Goal: Task Accomplishment & Management: Complete application form

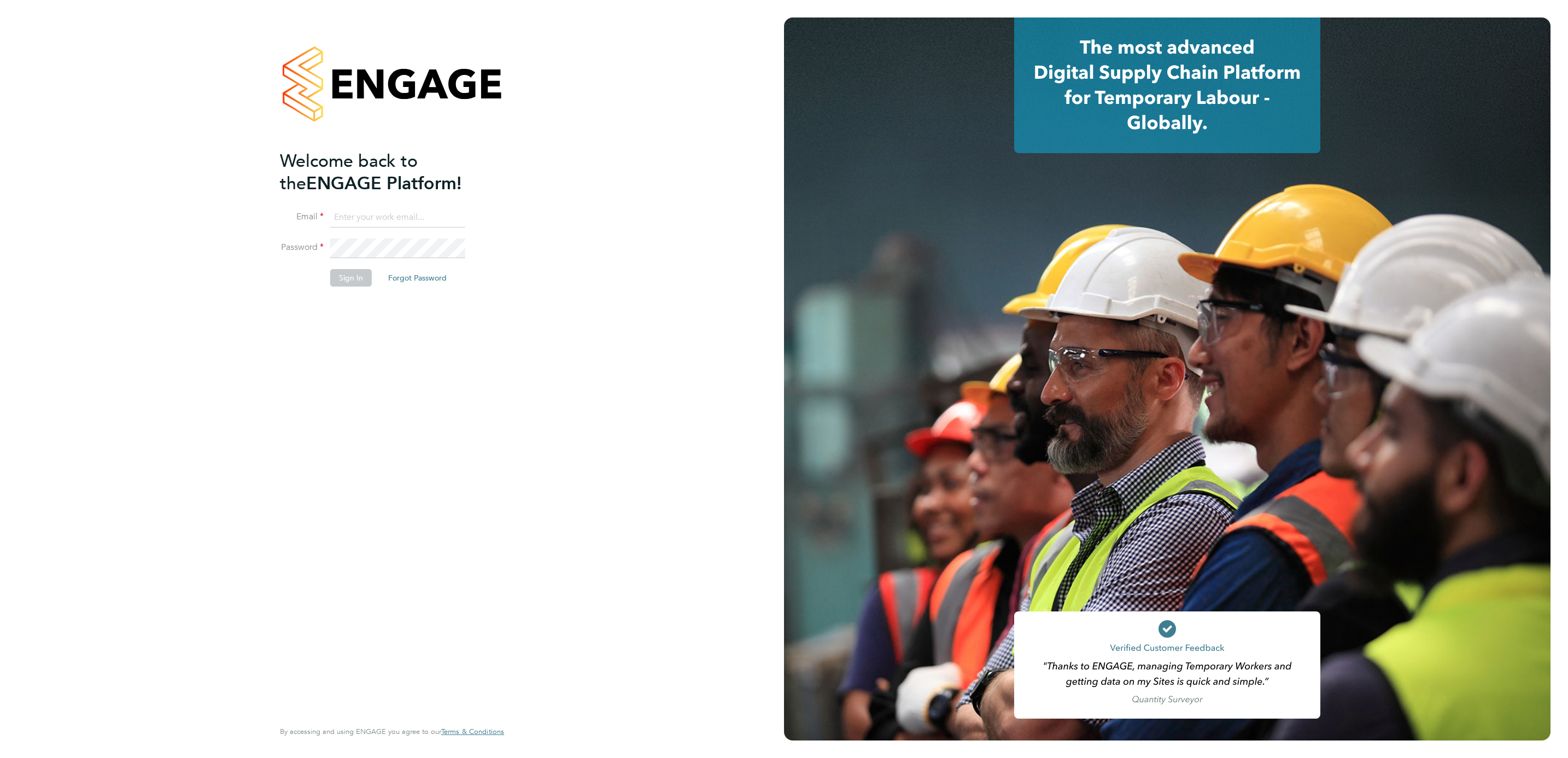
click at [374, 225] on input at bounding box center [398, 217] width 135 height 19
type input "[PERSON_NAME][EMAIL_ADDRESS][PERSON_NAME][DOMAIN_NAME]"
click at [363, 272] on button "Sign In" at bounding box center [351, 278] width 41 height 18
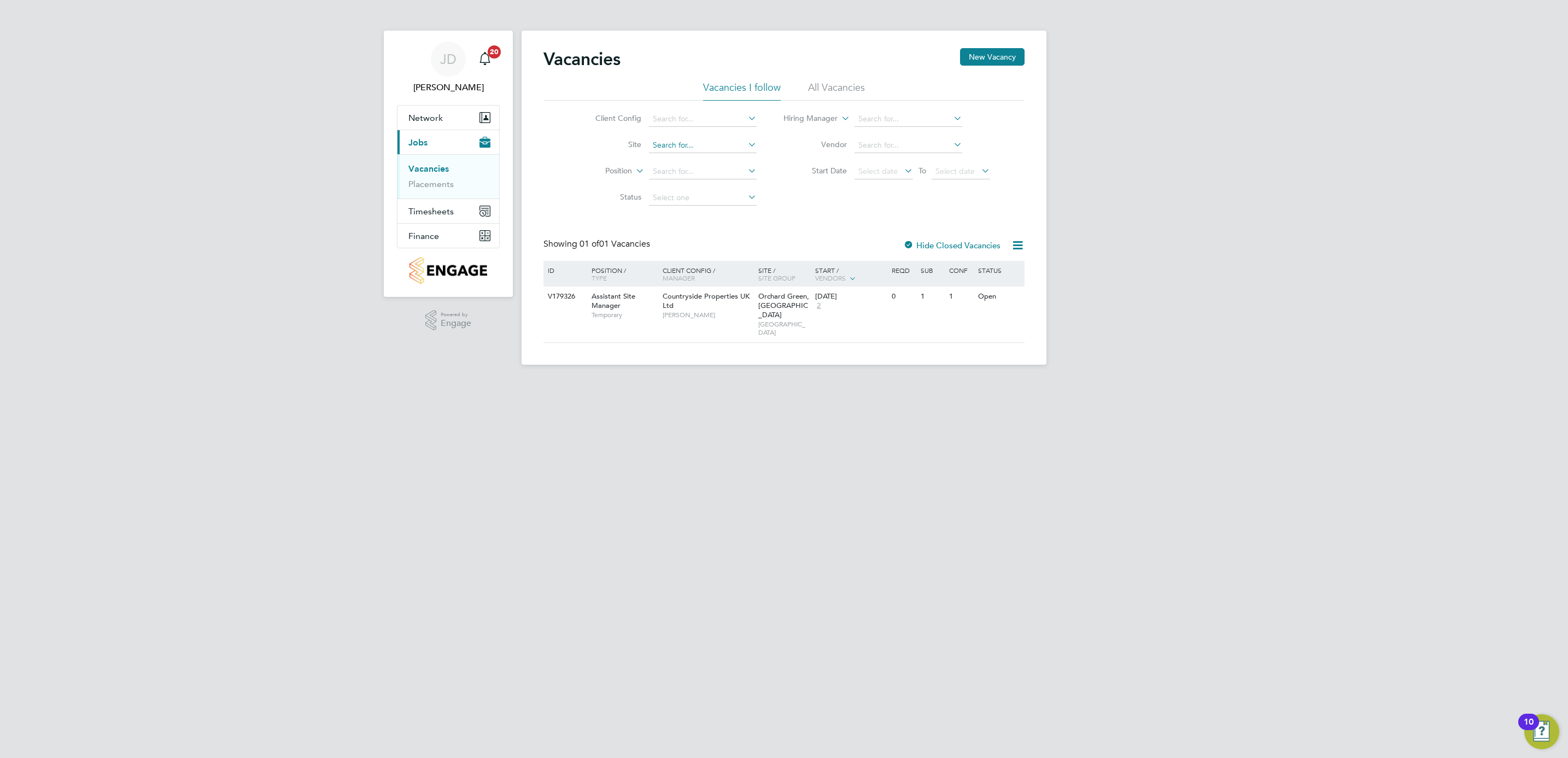
click at [717, 142] on input at bounding box center [702, 145] width 108 height 15
click at [716, 176] on li "Orch ard Green, Aylesbury" at bounding box center [741, 175] width 188 height 15
type input "Orchard Green, Aylesbury"
click at [1003, 55] on button "New Vacancy" at bounding box center [992, 57] width 65 height 18
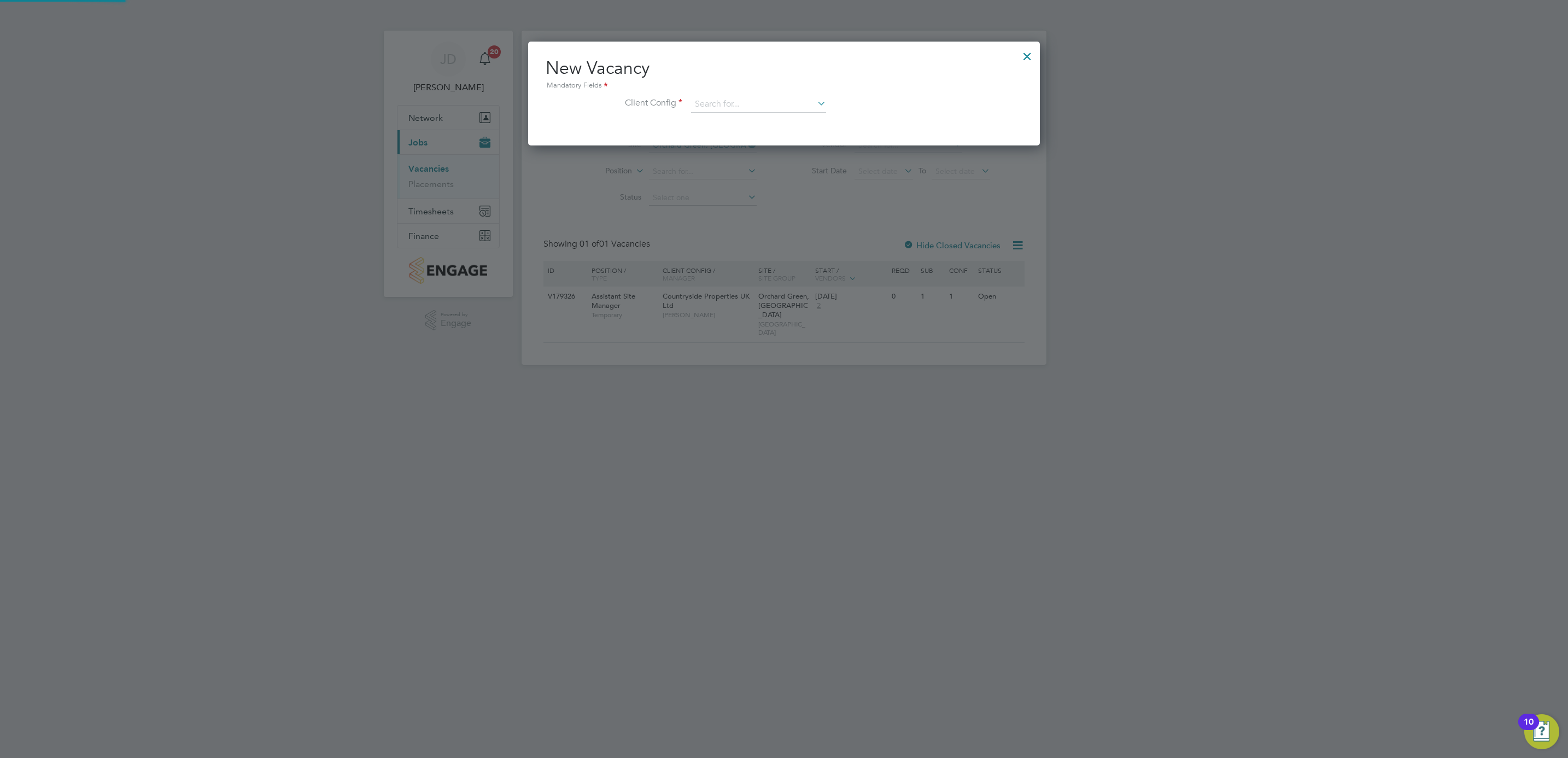
scroll to position [104, 512]
drag, startPoint x: 153, startPoint y: 160, endPoint x: 183, endPoint y: 320, distance: 162.8
click at [781, 99] on input at bounding box center [758, 104] width 135 height 16
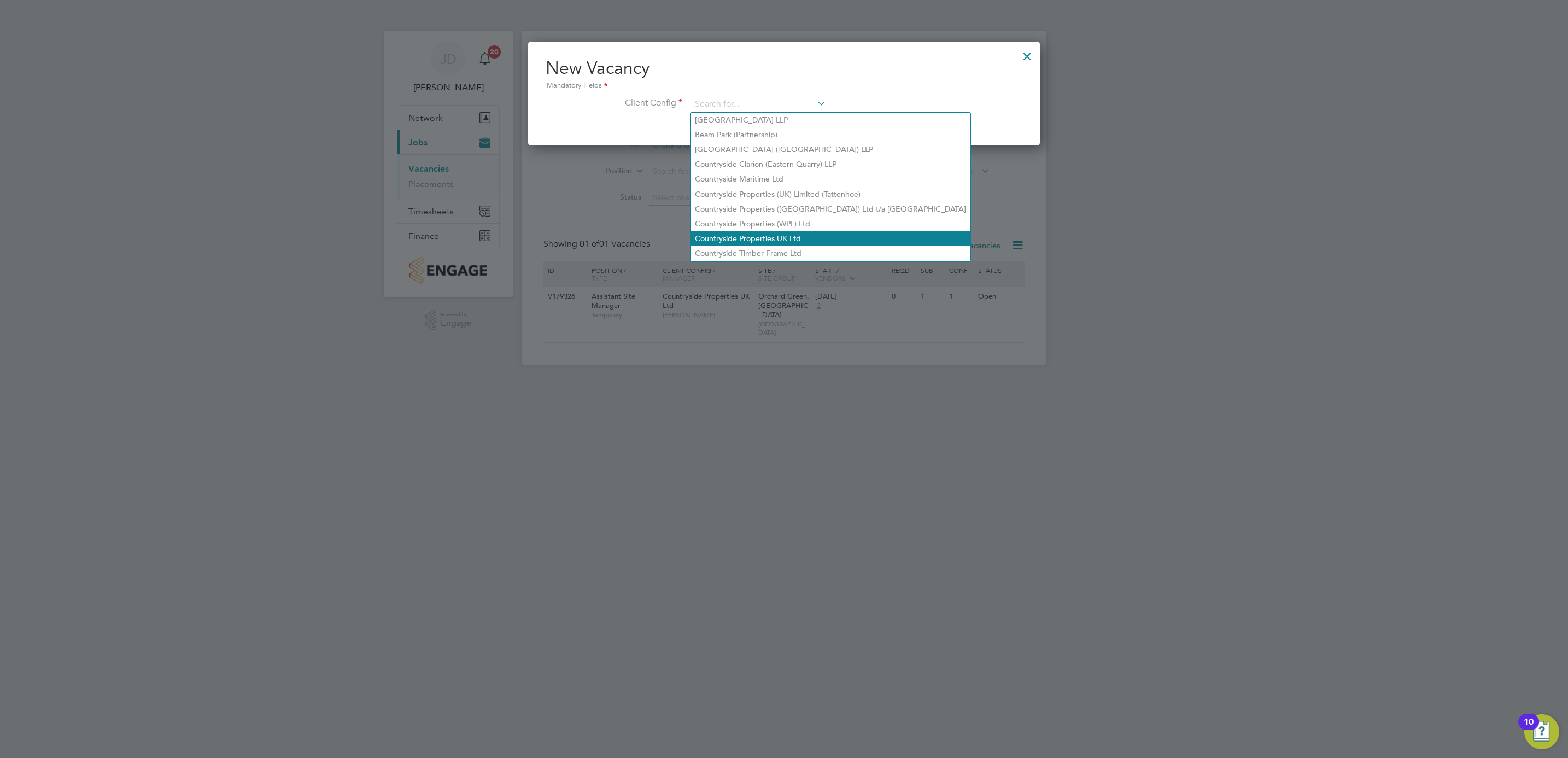
click at [803, 231] on li "Countryside Properties UK Ltd" at bounding box center [830, 239] width 280 height 15
type input "Countryside Properties UK Ltd"
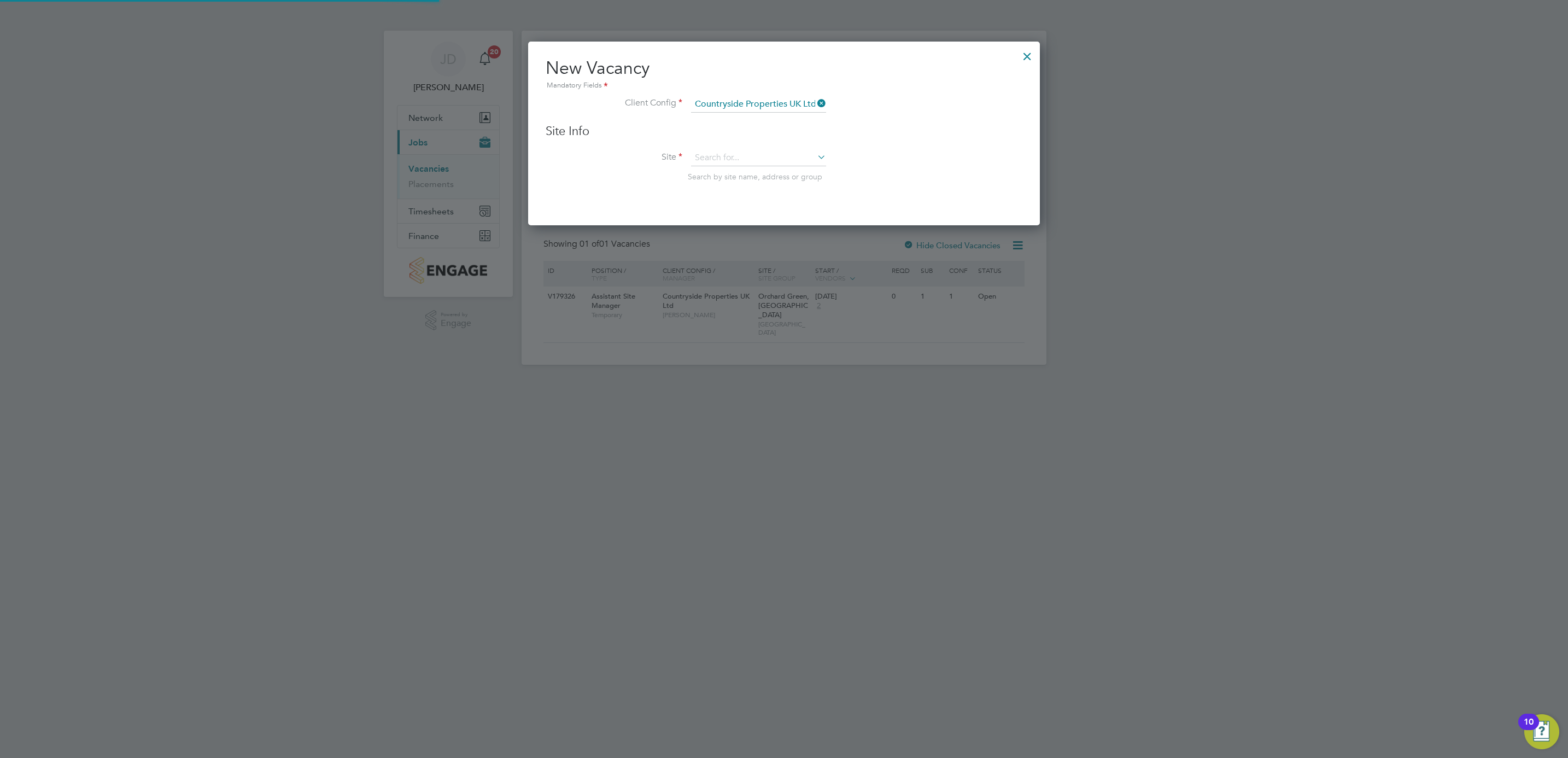
scroll to position [184, 512]
click at [756, 150] on input at bounding box center [758, 158] width 135 height 16
click at [773, 205] on li "Orc hard Green, Aylesbury" at bounding box center [782, 203] width 184 height 15
type input "Orchard Green, Aylesbury"
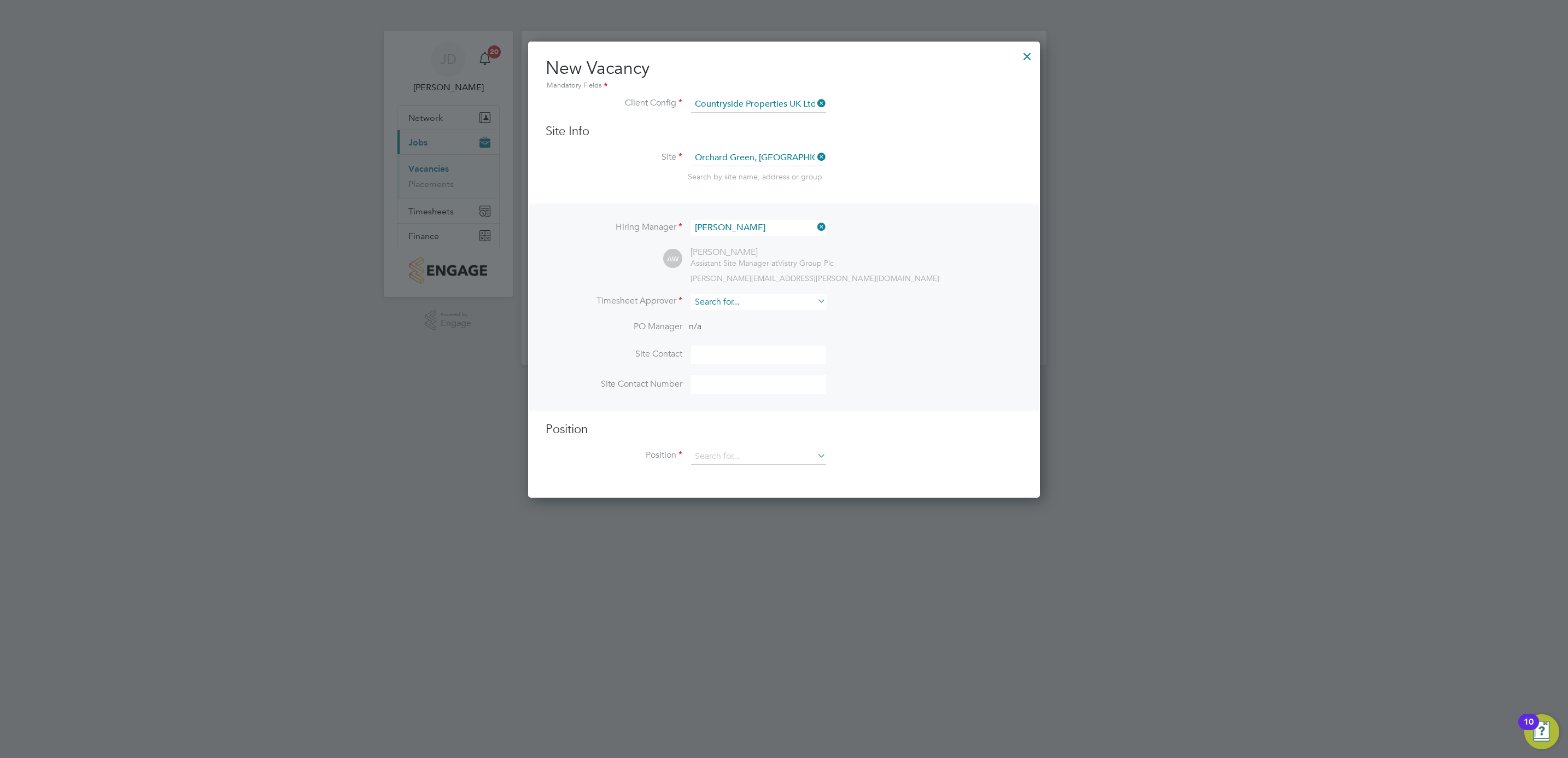
click at [709, 307] on input at bounding box center [758, 302] width 135 height 16
click at [713, 340] on li "Jose ph Duddy" at bounding box center [795, 346] width 209 height 15
type input "Joseph Duddy"
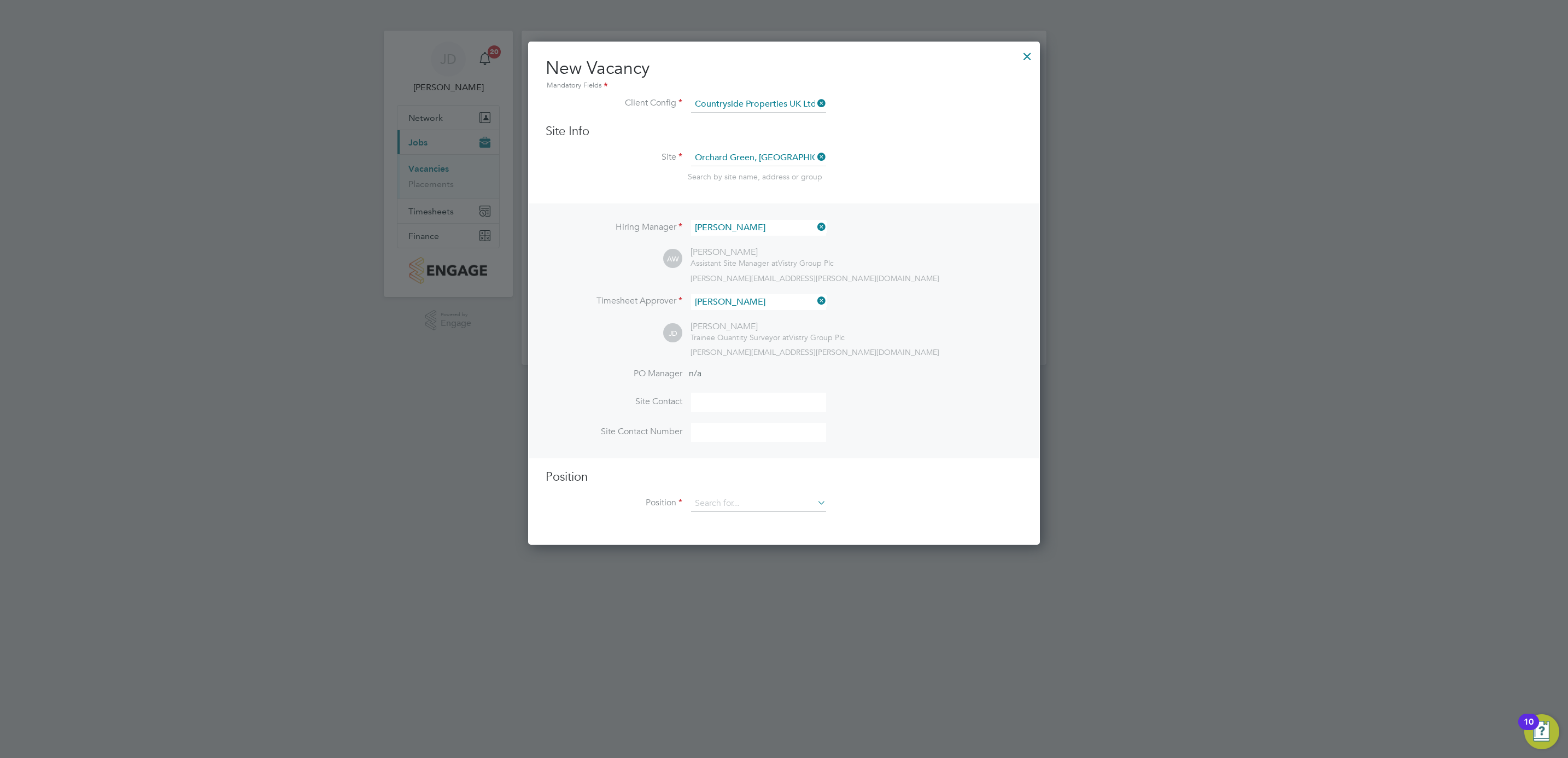
scroll to position [504, 512]
click at [714, 397] on input at bounding box center [758, 402] width 135 height 19
type input "Aaron Watkins"
type input "07821654854"
click at [735, 513] on li "Position" at bounding box center [783, 509] width 477 height 27
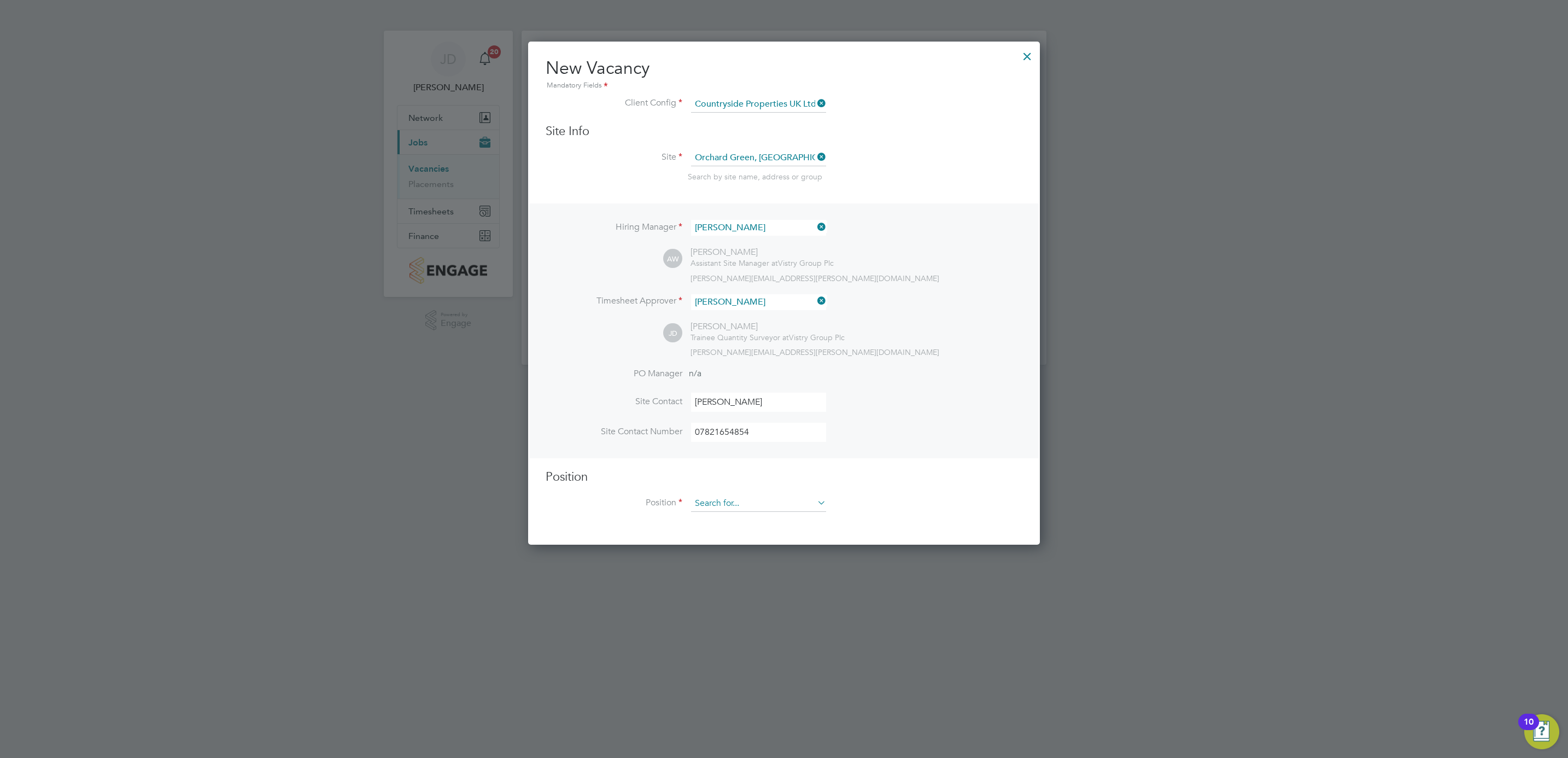
click at [735, 507] on input at bounding box center [758, 504] width 135 height 16
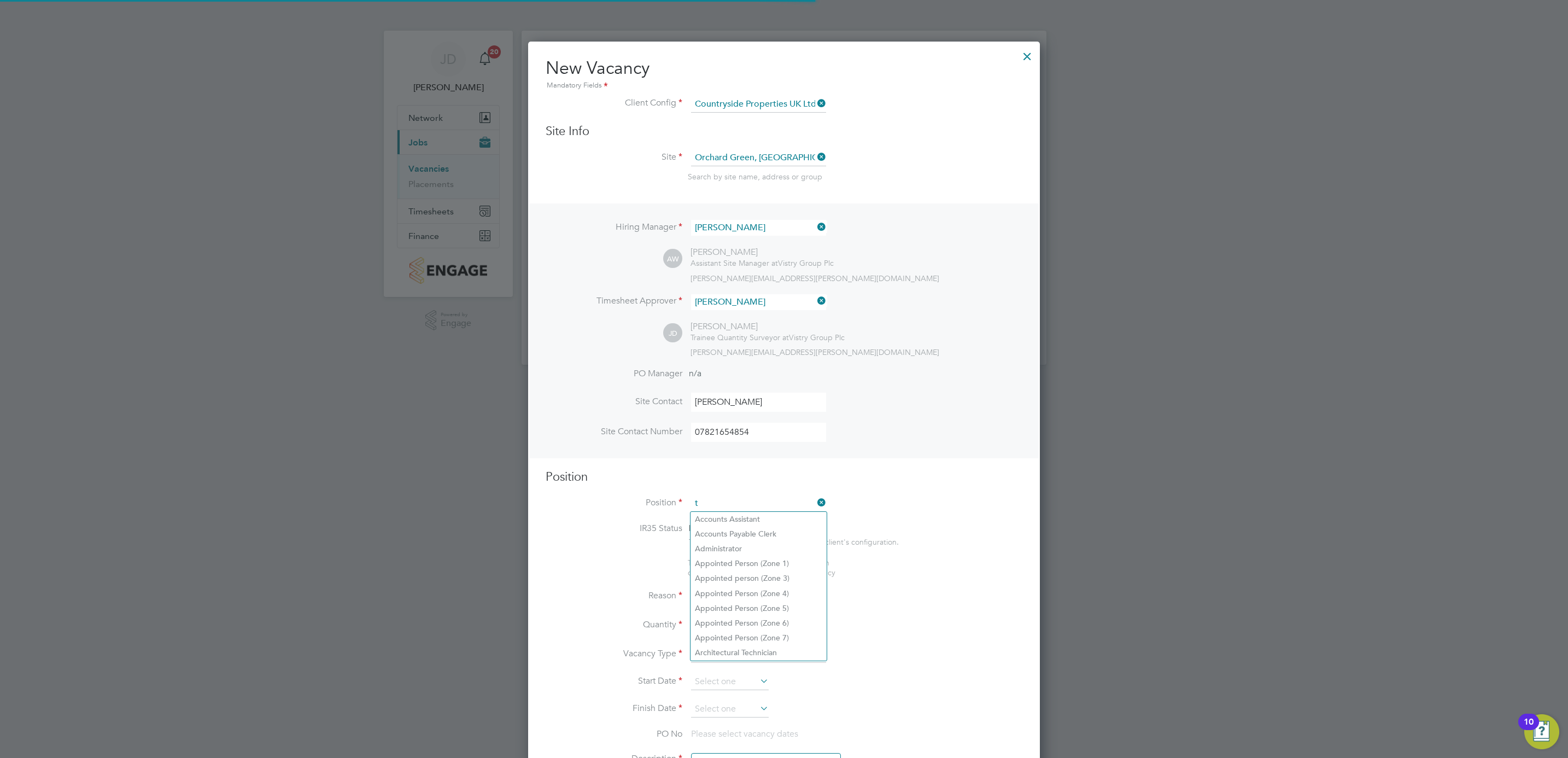
scroll to position [1579, 512]
click at [769, 547] on li "Traff ic Marshall (CPCS) (Zone 3)" at bounding box center [775, 549] width 169 height 15
type input "Traffic Marshall (CPCS) (Zone 3)"
type textarea "- Working under the supervision and management of the Project Manager, Site Man…"
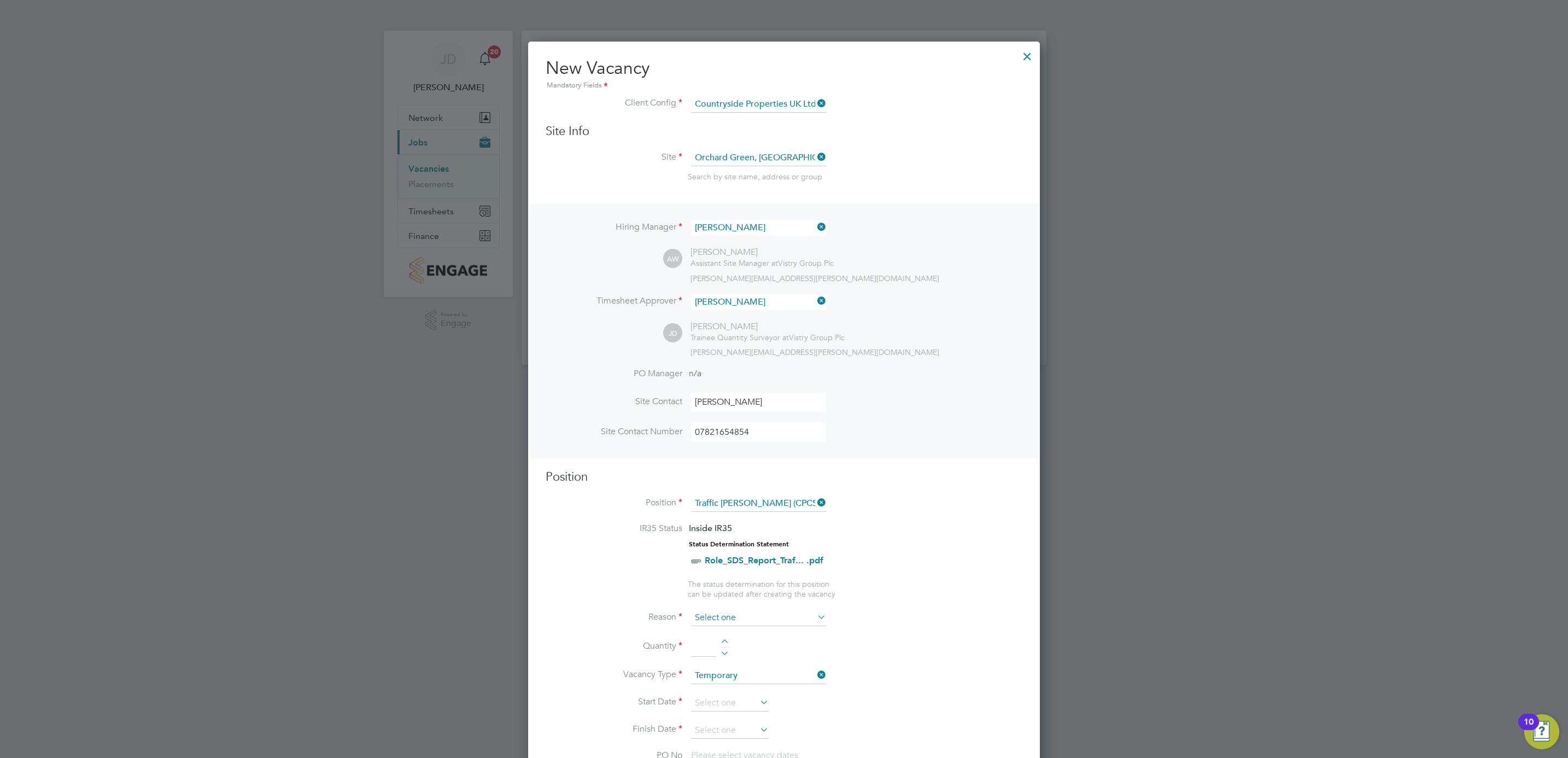
click at [717, 619] on input at bounding box center [758, 617] width 135 height 16
click at [732, 661] on li "Extra Work" at bounding box center [758, 661] width 136 height 14
type input "Extra Work"
click at [726, 642] on div at bounding box center [724, 643] width 9 height 8
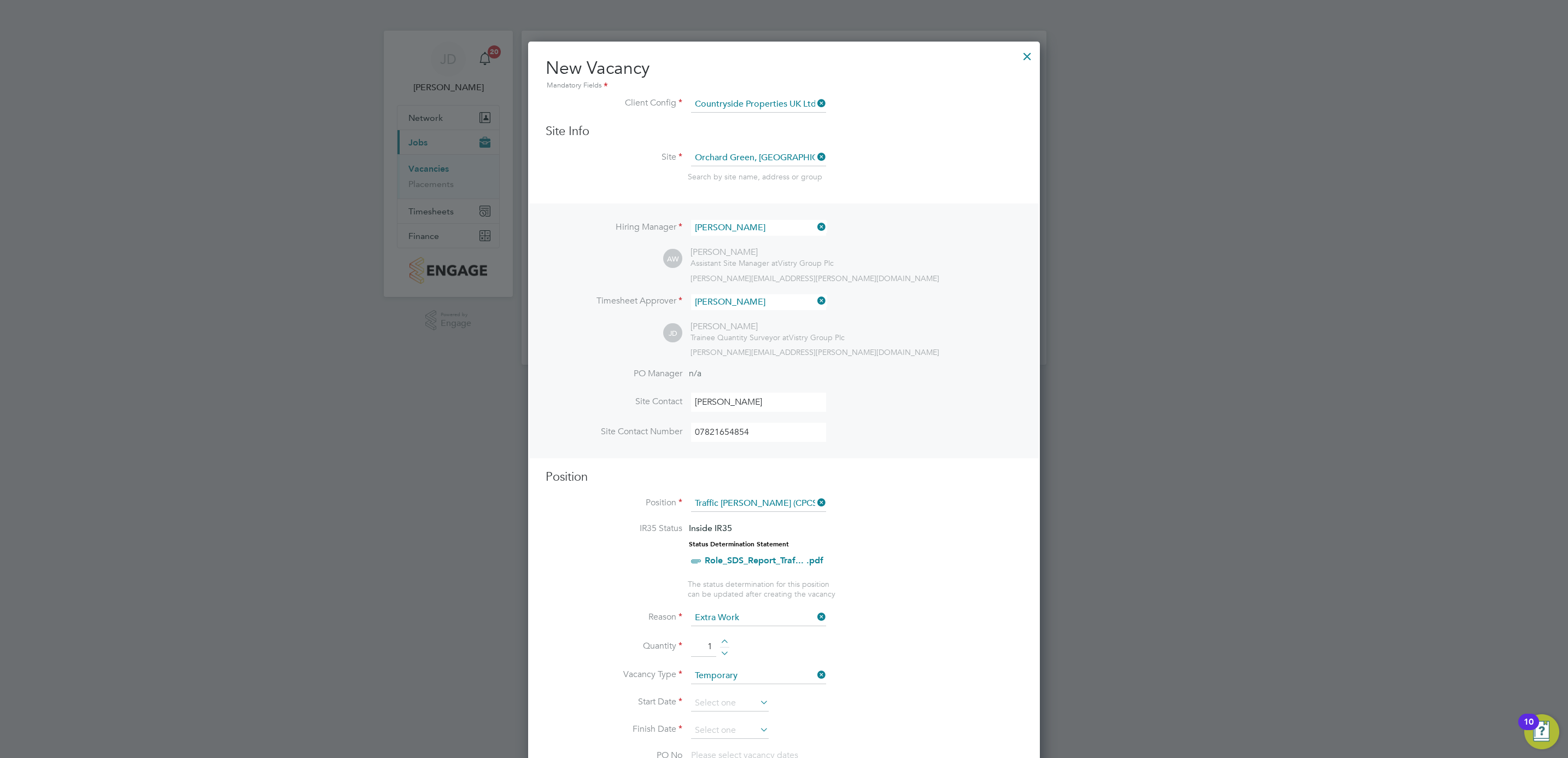
type input "2"
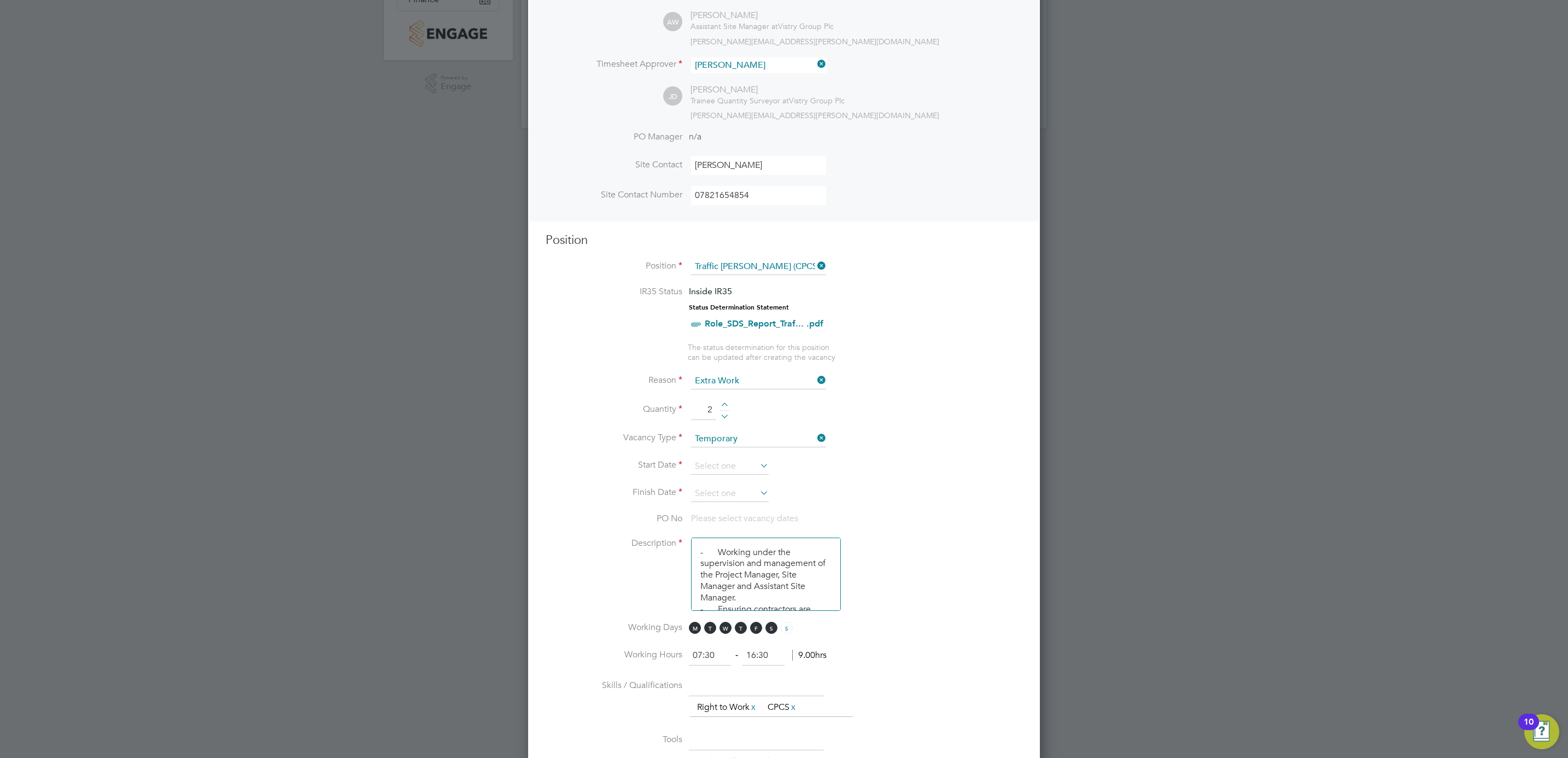
scroll to position [246, 0]
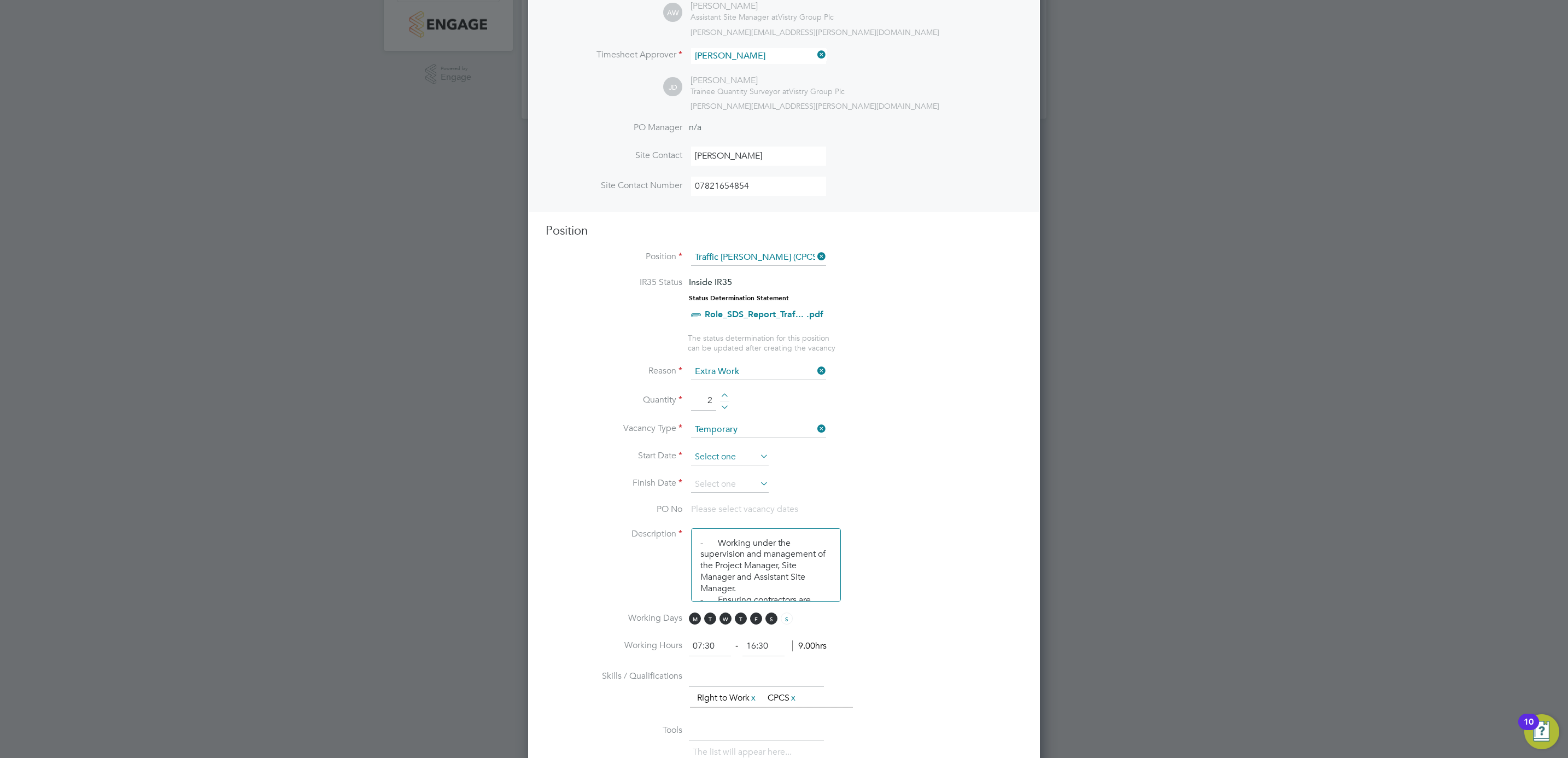
click at [753, 459] on input at bounding box center [730, 457] width 78 height 16
click at [748, 455] on input at bounding box center [730, 457] width 78 height 16
click at [745, 345] on span "27" at bounding box center [751, 346] width 21 height 21
type input "27 Aug 2025"
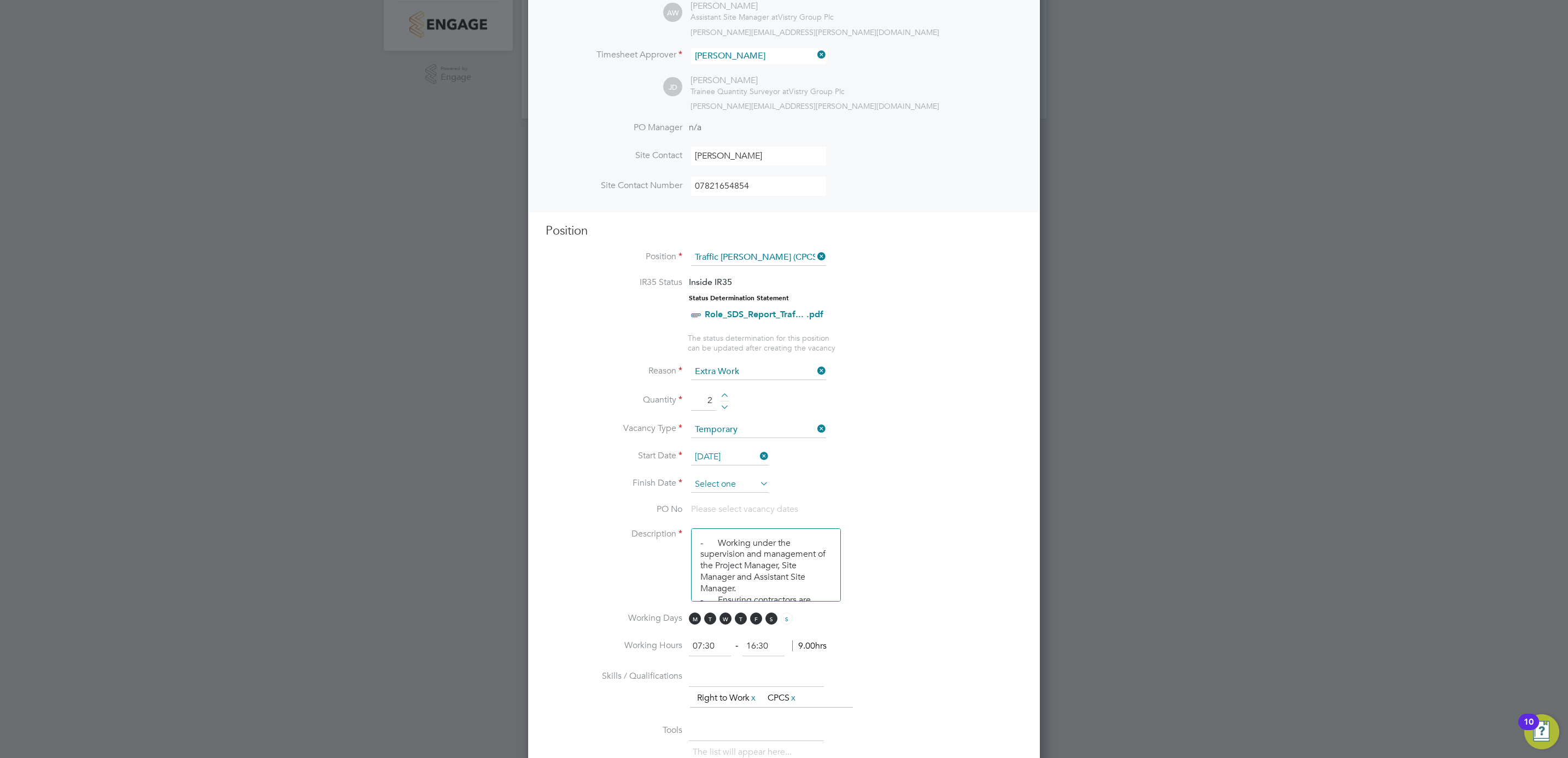
click at [754, 481] on input at bounding box center [730, 484] width 78 height 16
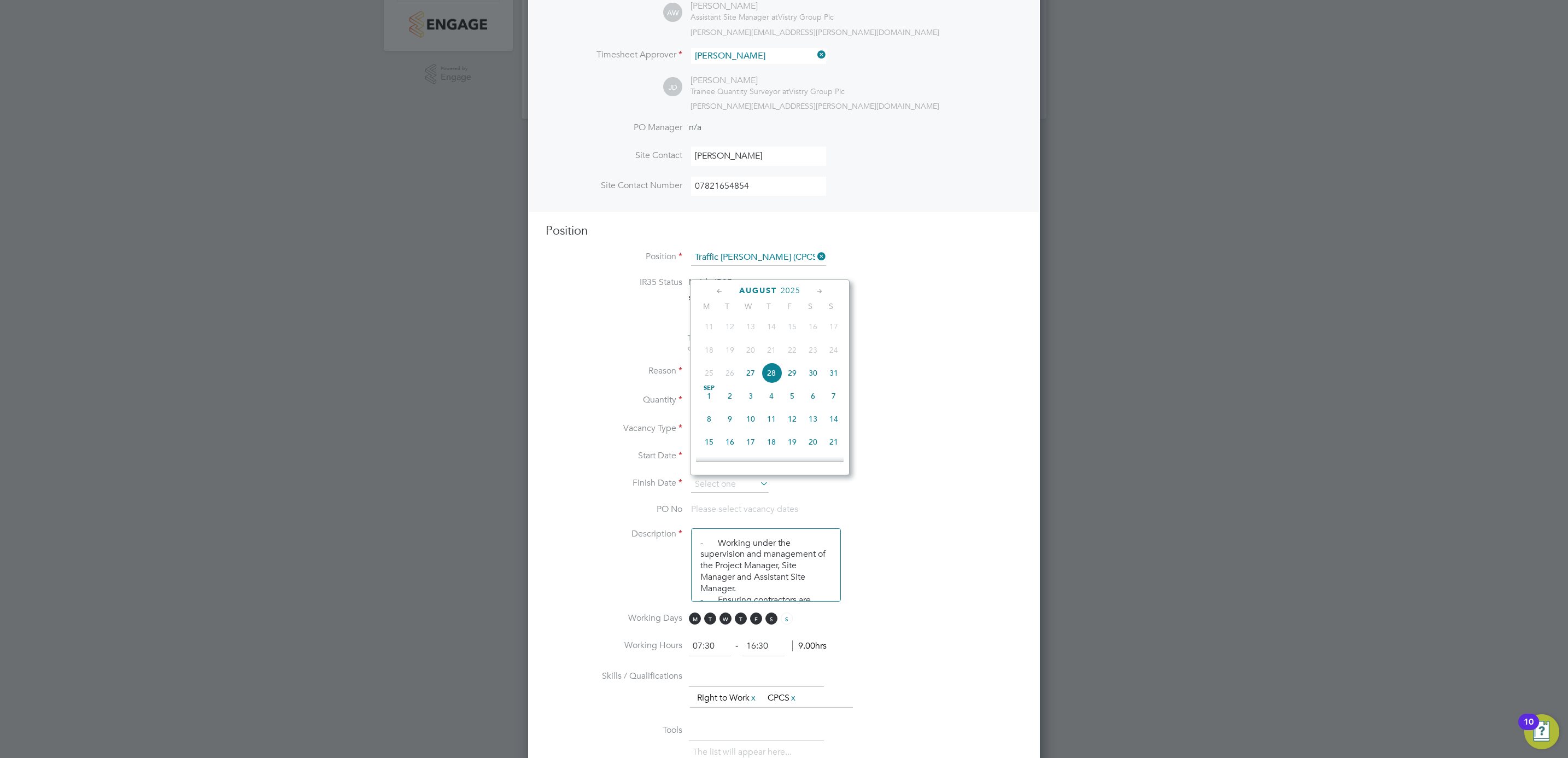
click at [817, 293] on icon at bounding box center [819, 292] width 10 height 12
click at [811, 400] on span "27" at bounding box center [813, 395] width 21 height 21
type input "27 Sep 2025"
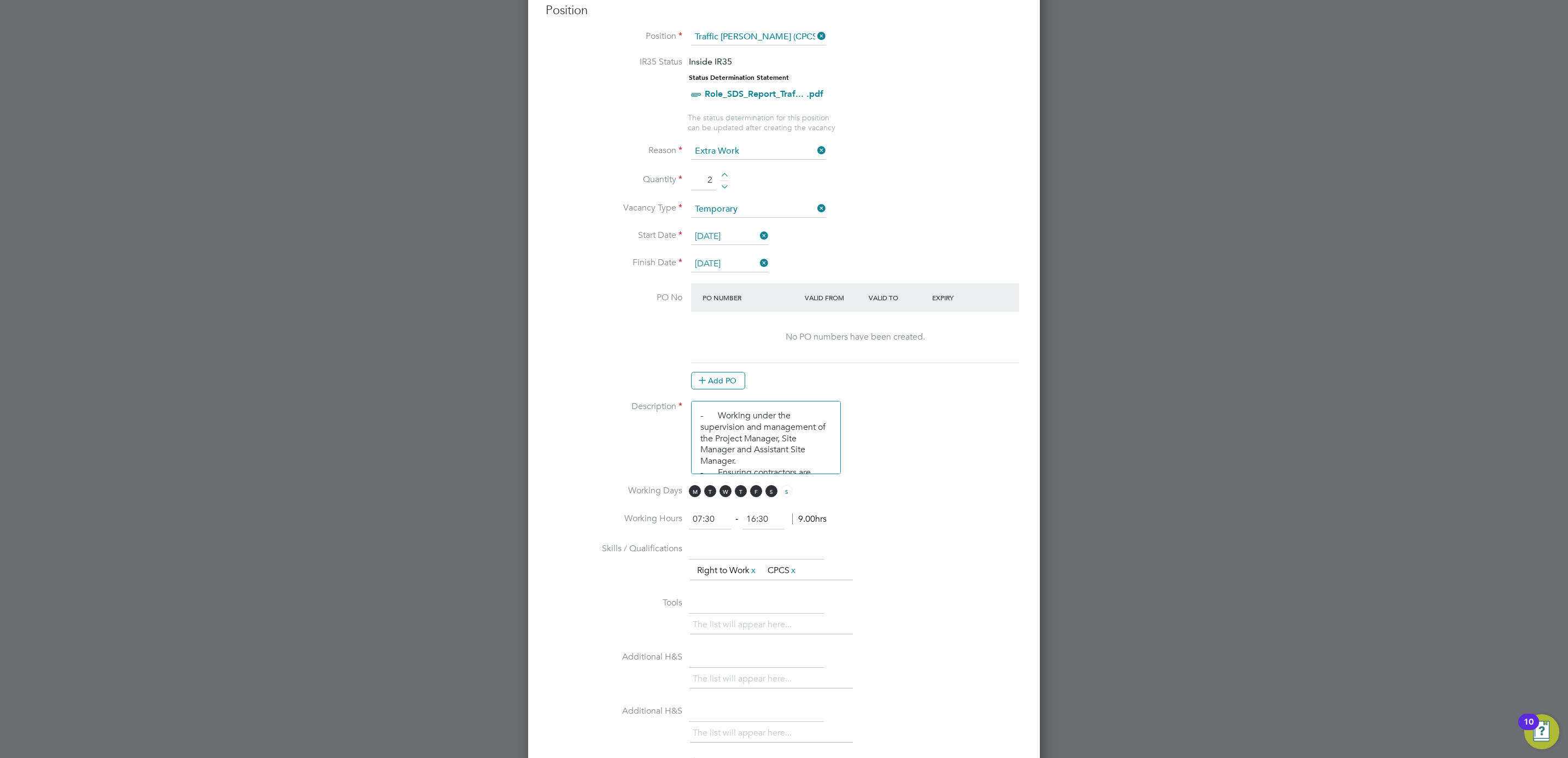
scroll to position [959, 0]
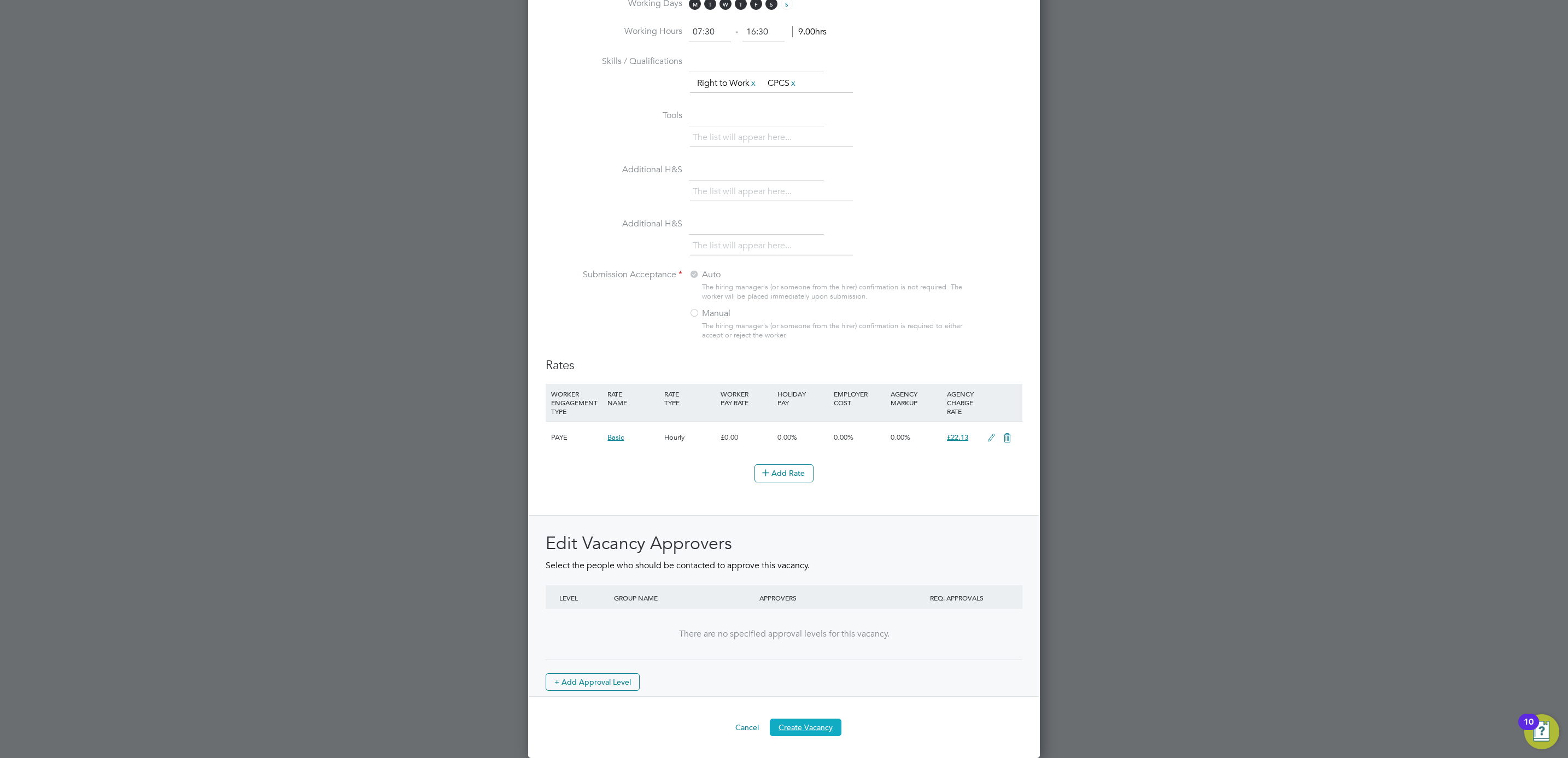
click at [809, 723] on button "Create Vacancy" at bounding box center [806, 727] width 72 height 18
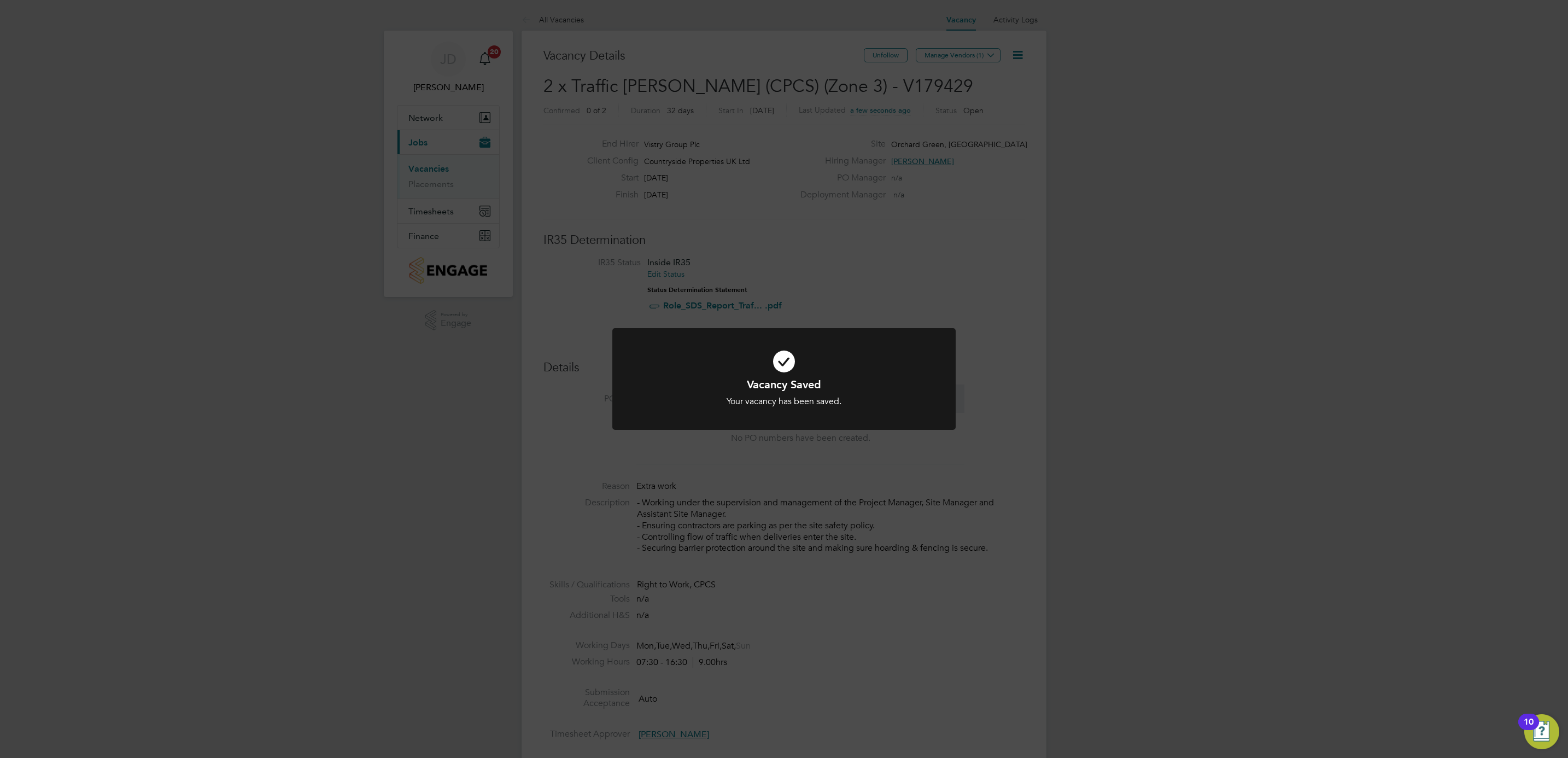
click at [937, 58] on div "Vacancy Saved Your vacancy has been saved. Cancel Okay" at bounding box center [784, 379] width 1568 height 758
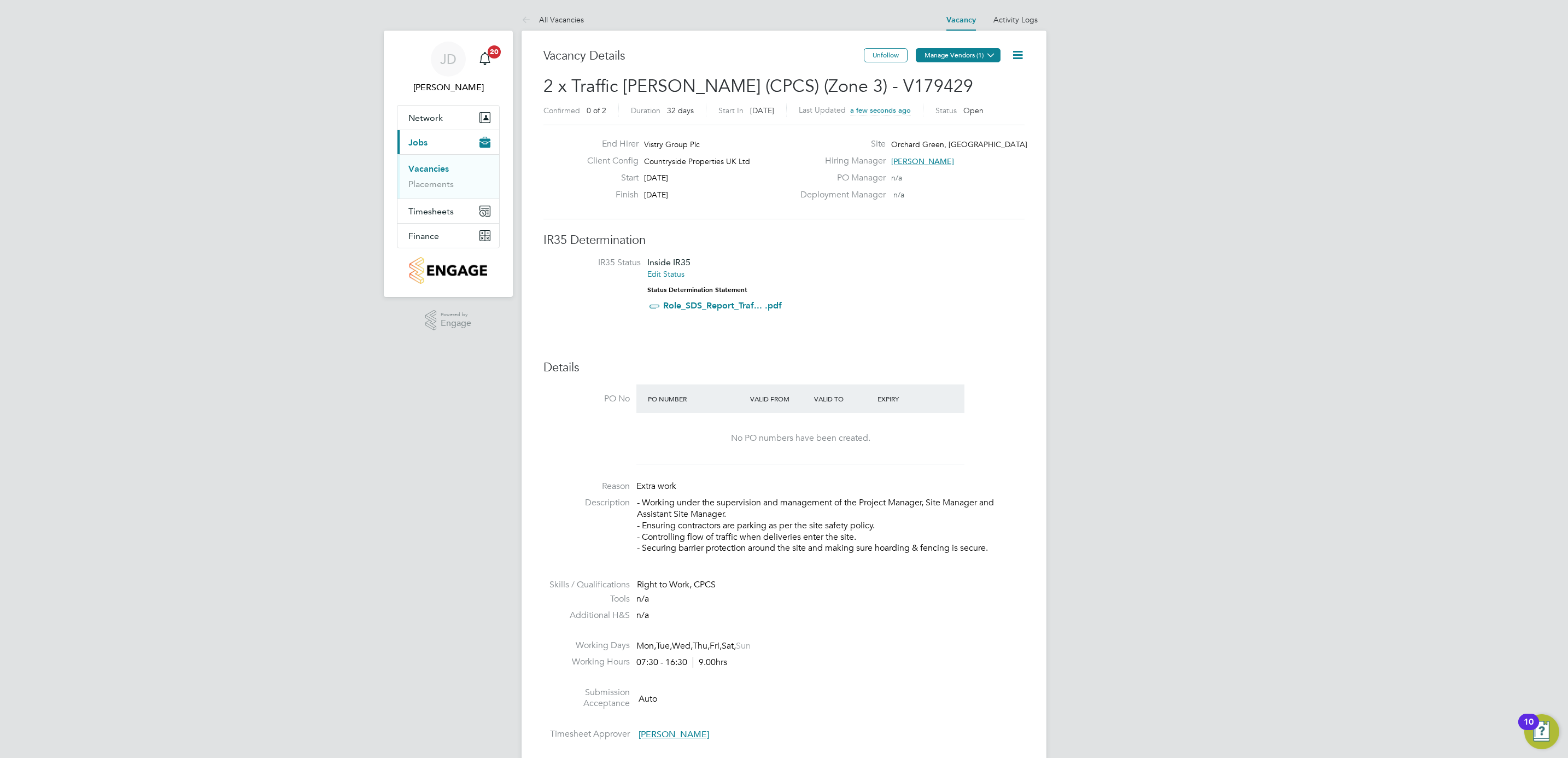
click at [940, 54] on button "Manage Vendors (1)" at bounding box center [957, 55] width 85 height 14
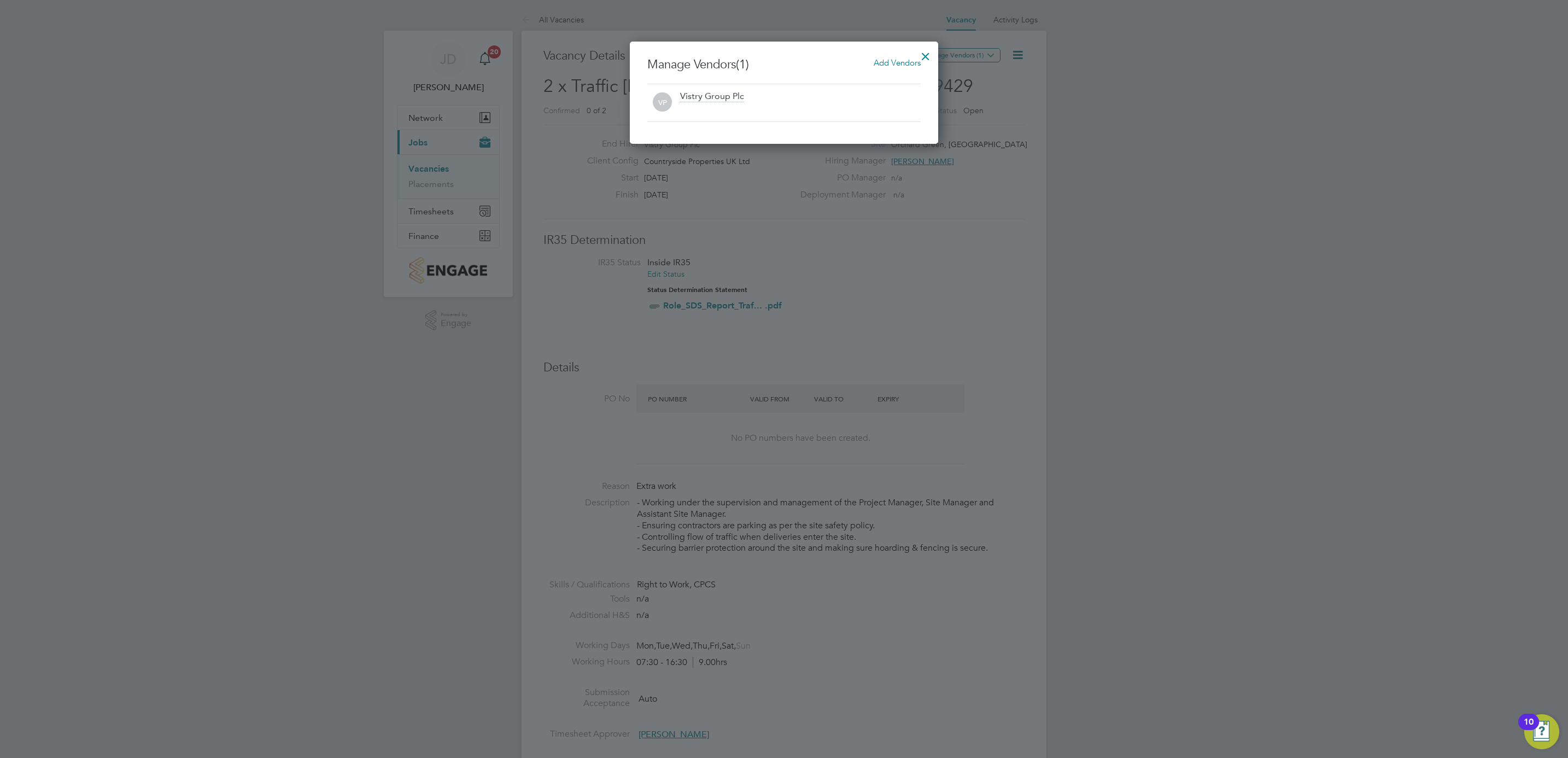
click at [889, 61] on span "Add Vendors" at bounding box center [897, 62] width 47 height 10
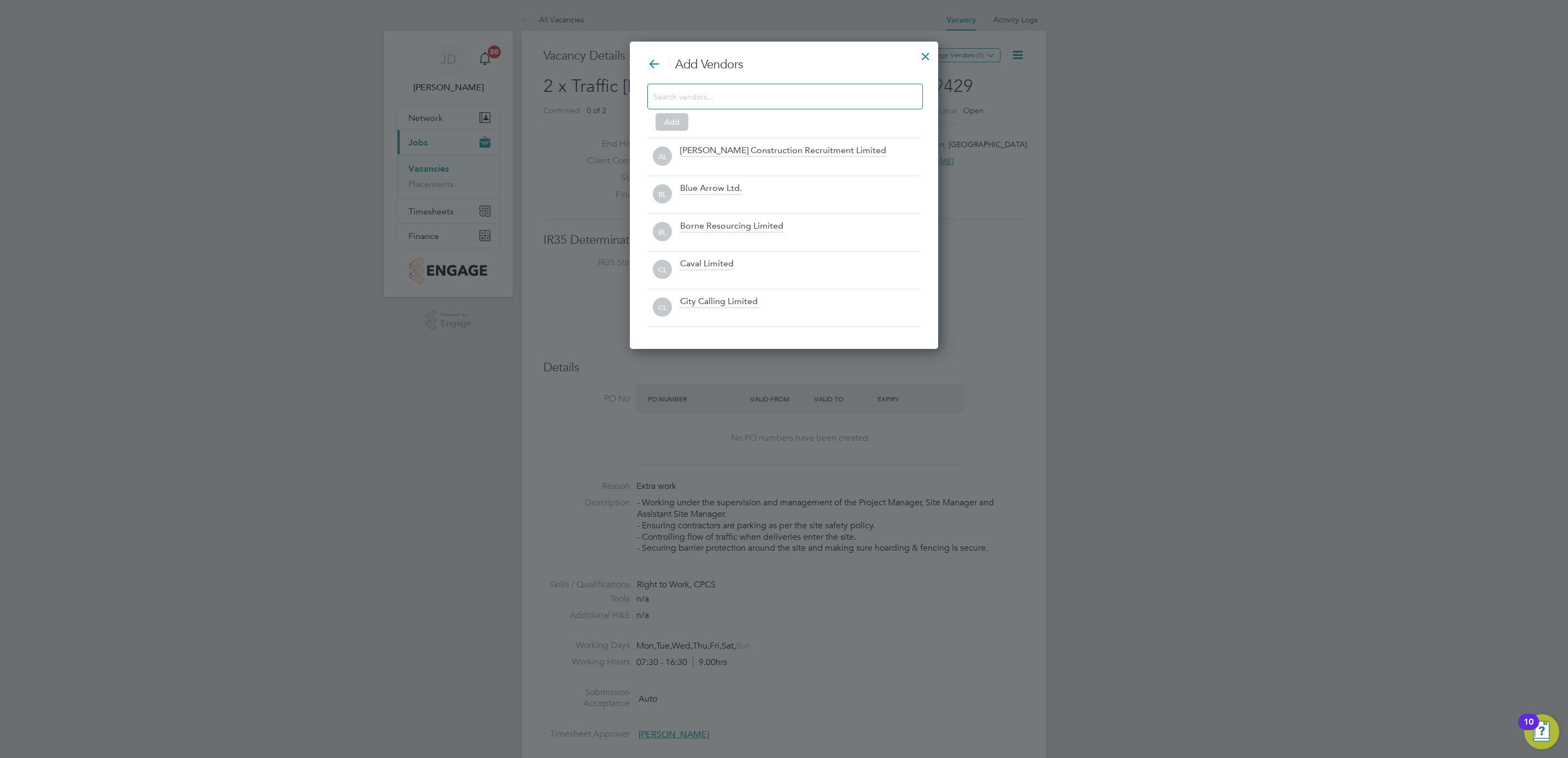
click at [791, 96] on input at bounding box center [776, 96] width 246 height 14
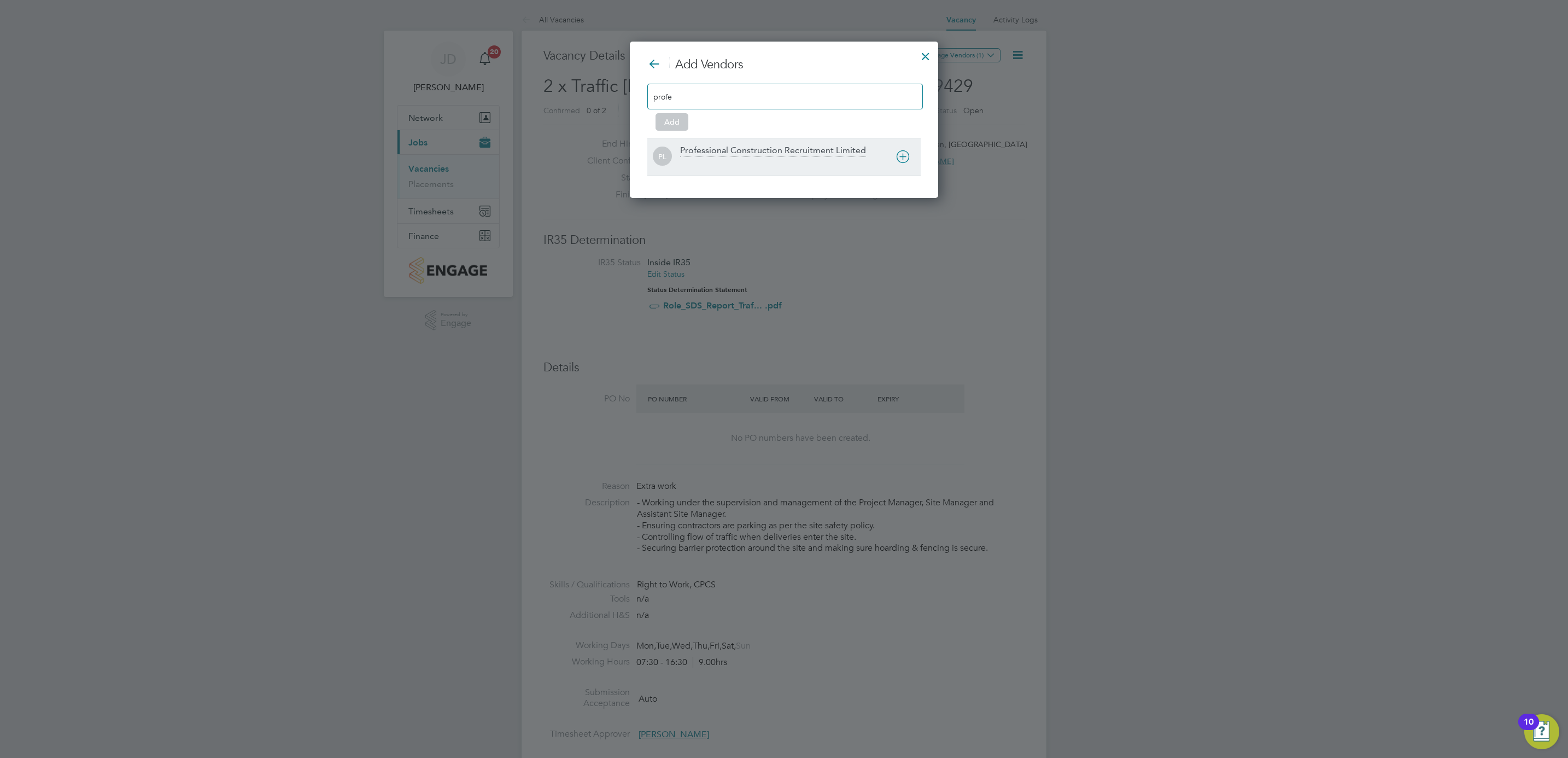
type input "profe"
click at [777, 145] on div "PL Professional Construction Recruitment Limited" at bounding box center [783, 156] width 273 height 38
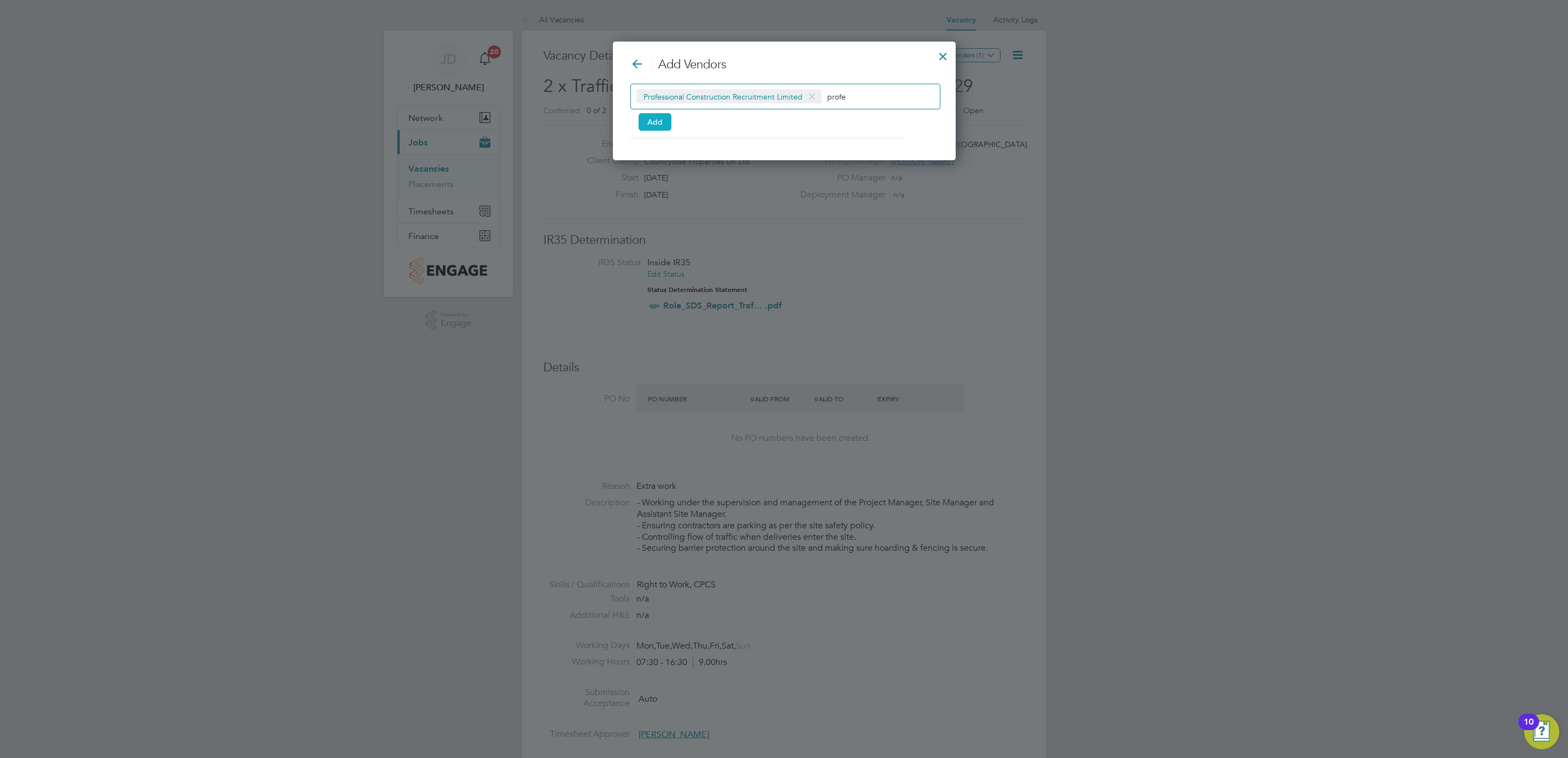
click at [646, 125] on button "Add" at bounding box center [655, 122] width 33 height 18
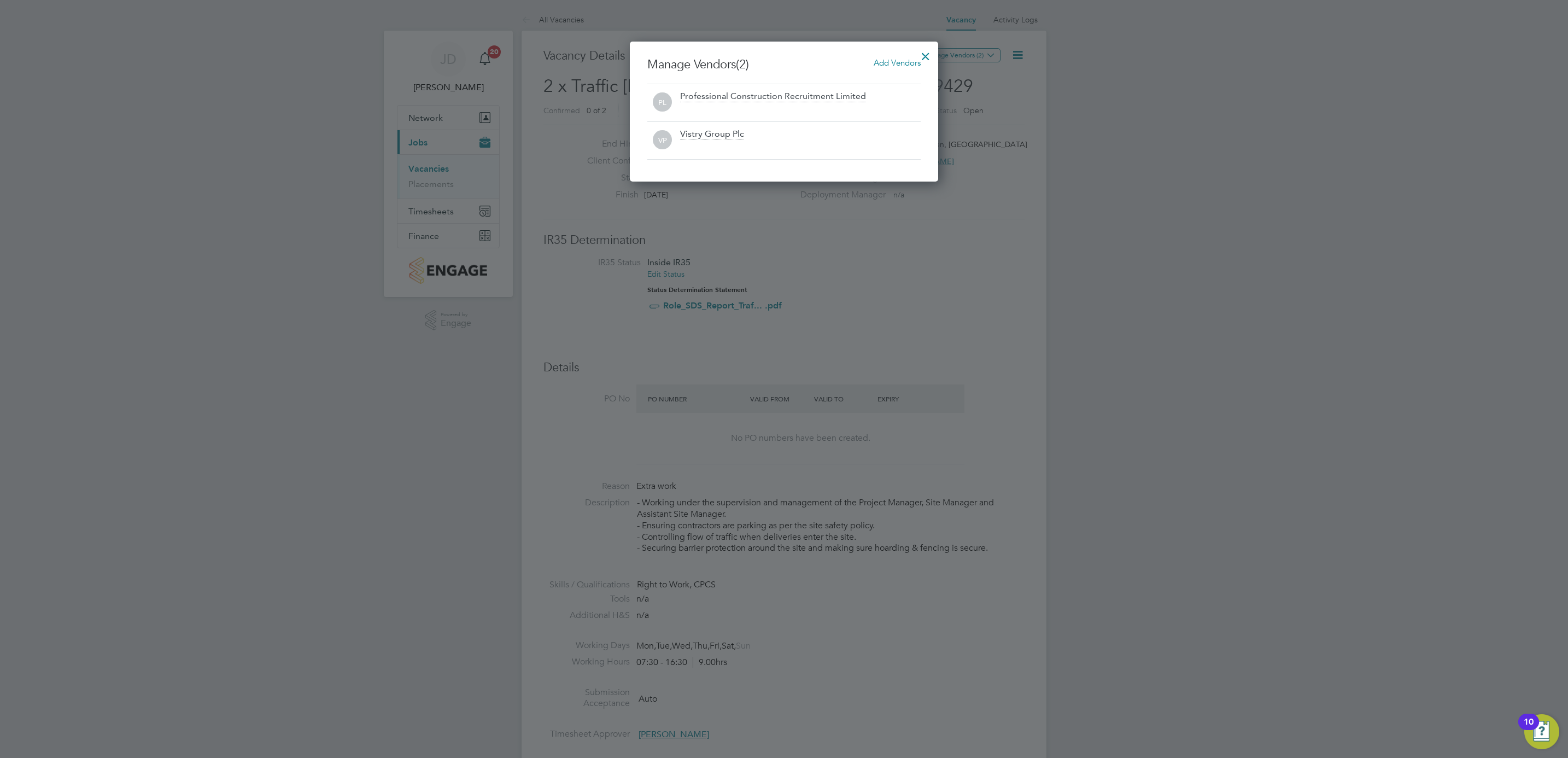
click at [926, 47] on div at bounding box center [925, 54] width 19 height 19
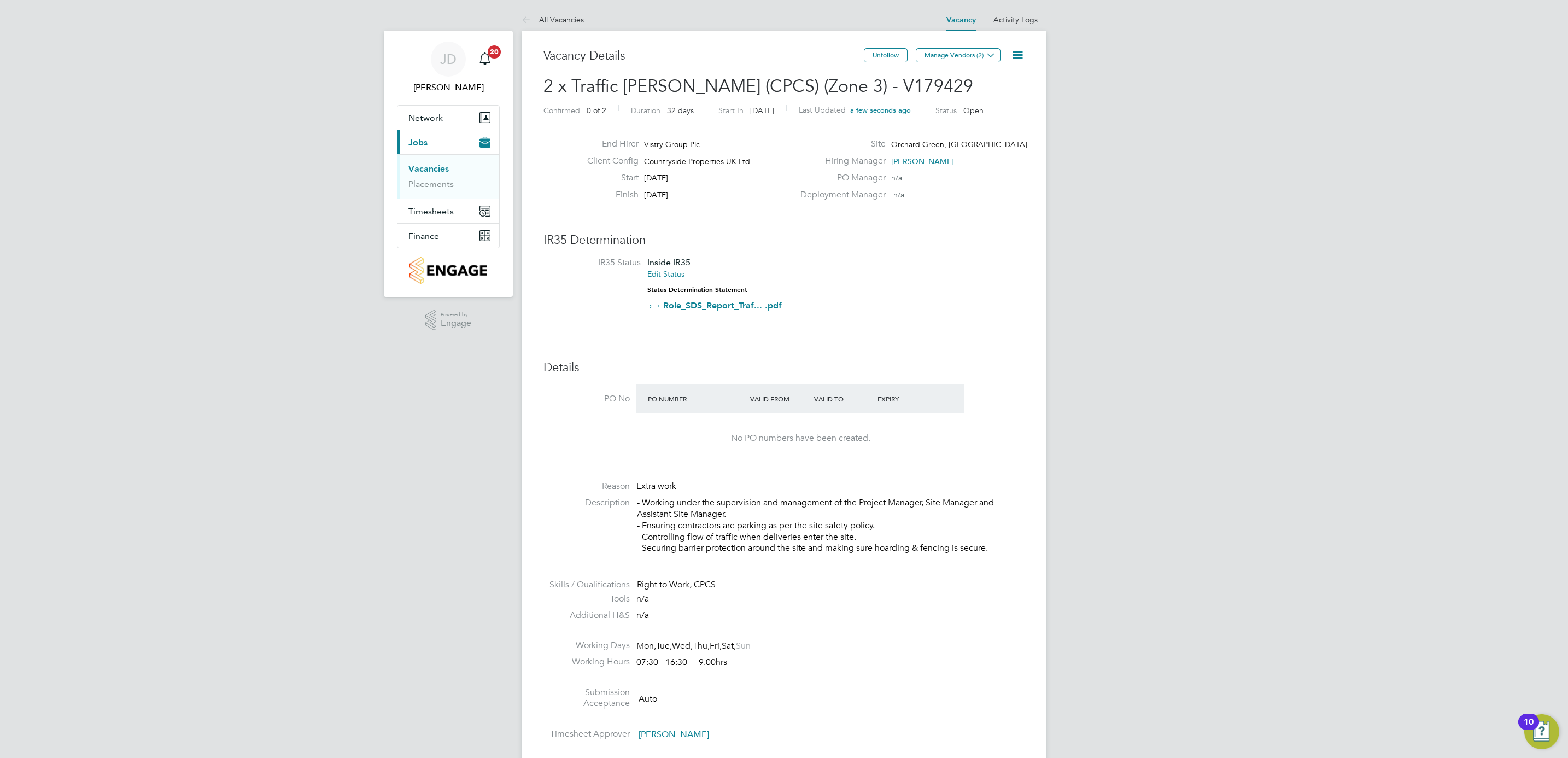
click at [1020, 51] on icon at bounding box center [1018, 55] width 13 height 13
drag, startPoint x: 792, startPoint y: 107, endPoint x: 735, endPoint y: 108, distance: 57.0
click at [786, 107] on div "Start In Yesterday" at bounding box center [752, 110] width 68 height 13
click at [425, 169] on link "Vacancies" at bounding box center [429, 169] width 40 height 10
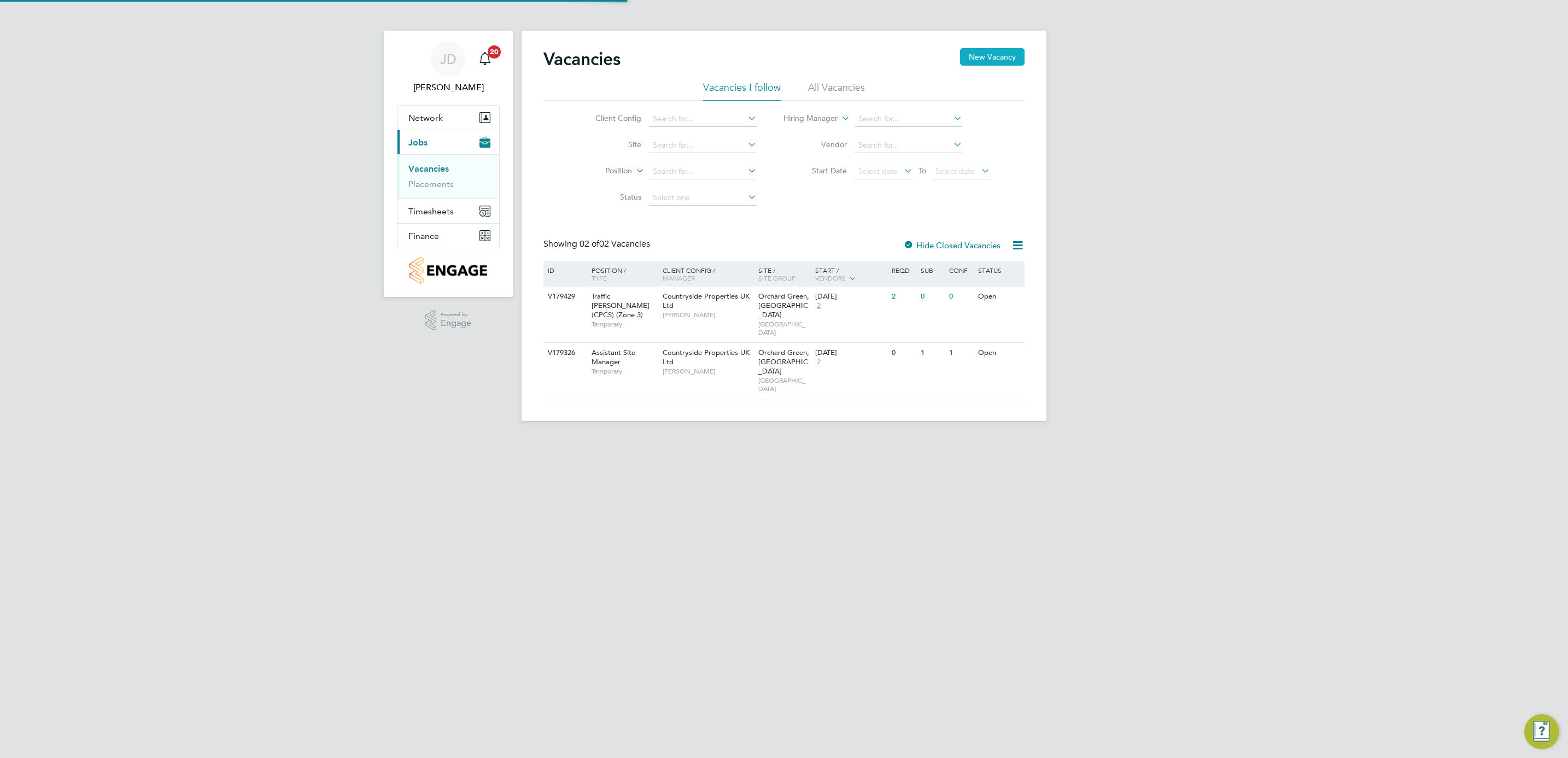
click at [999, 56] on button "New Vacancy" at bounding box center [992, 57] width 65 height 18
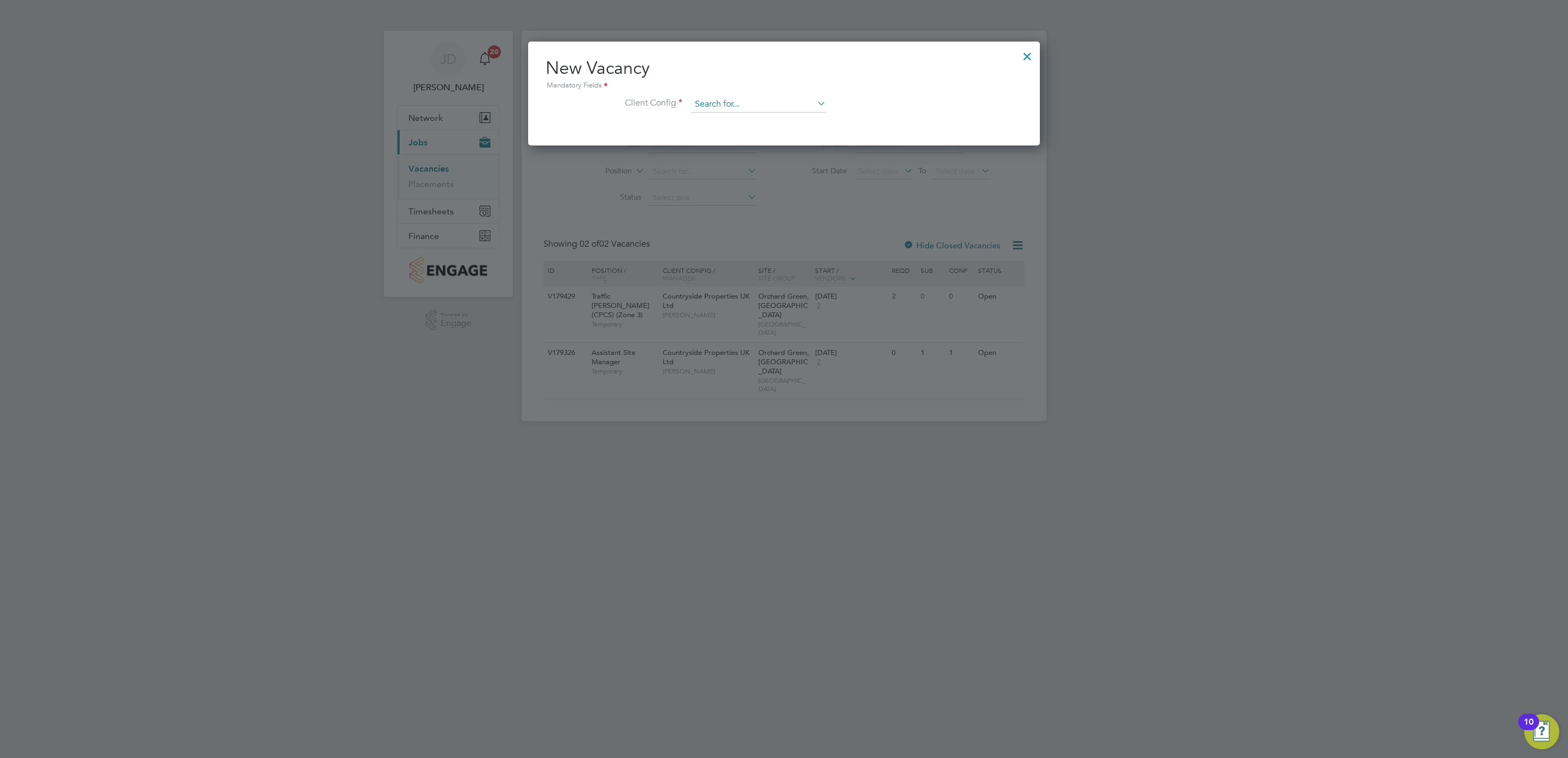
click at [747, 99] on input at bounding box center [758, 104] width 135 height 16
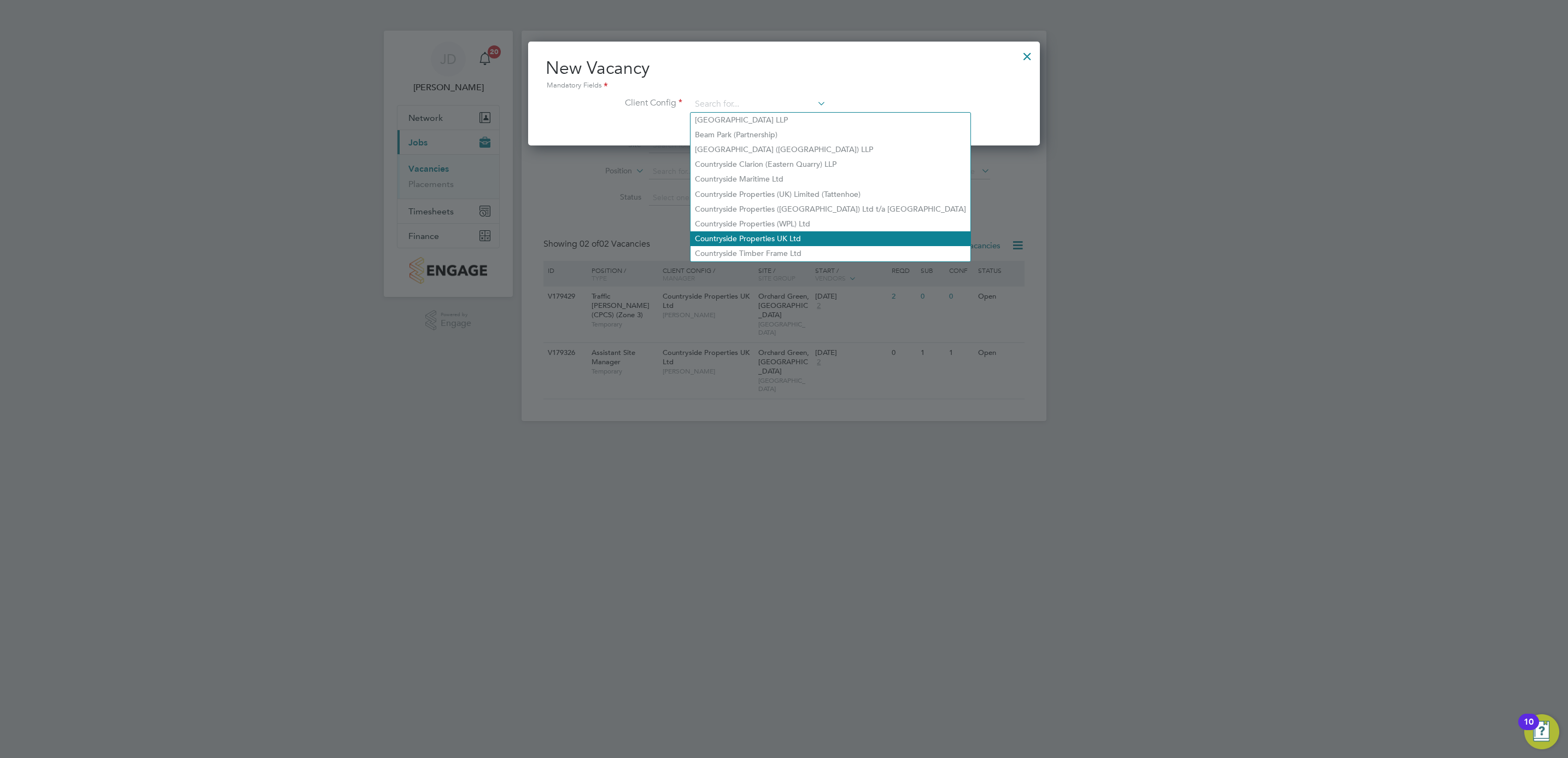
click at [758, 231] on li "Countryside Properties UK Ltd" at bounding box center [830, 239] width 280 height 15
type input "Countryside Properties UK Ltd"
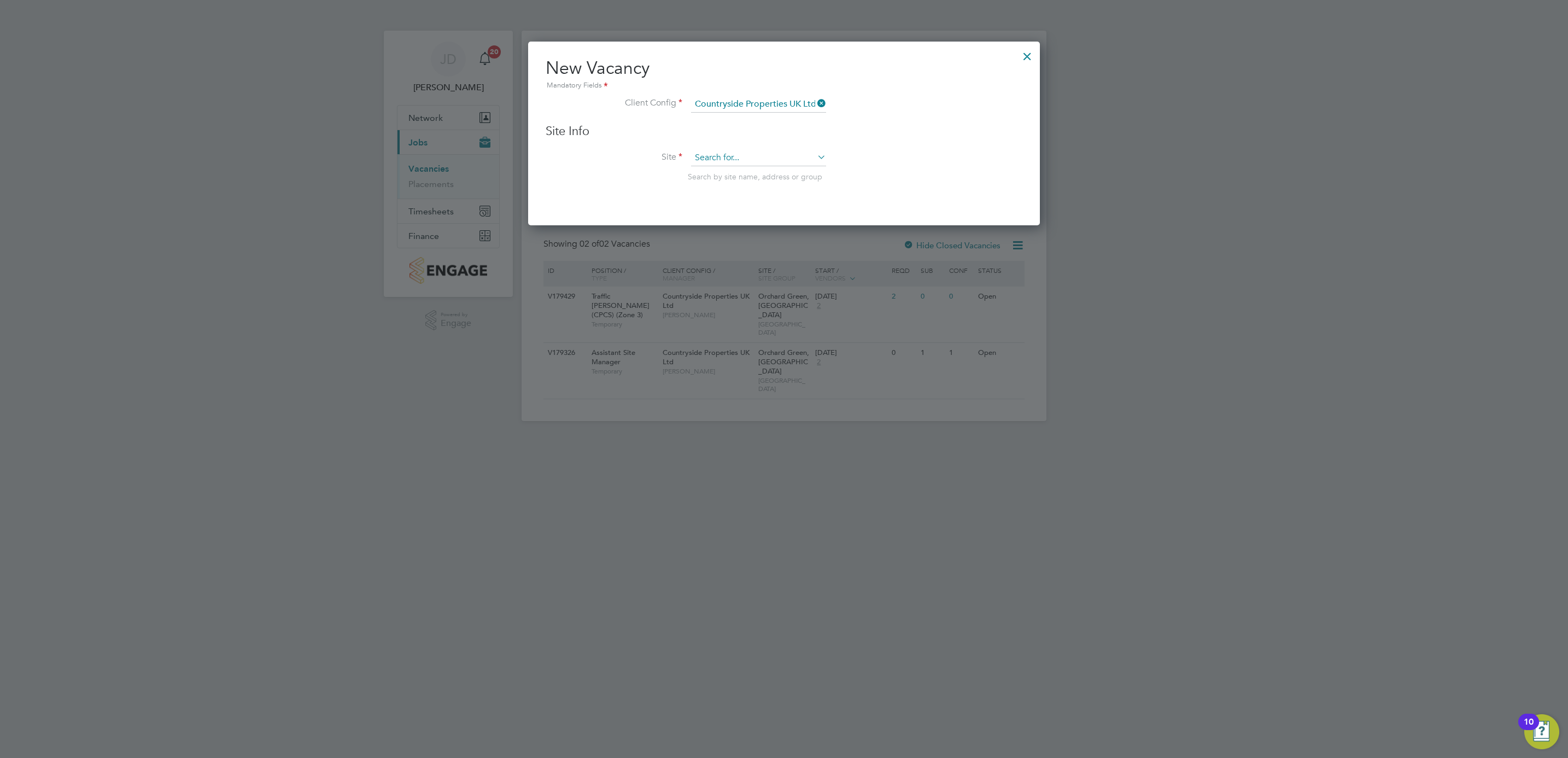
click at [766, 158] on input at bounding box center [758, 158] width 135 height 16
click at [776, 185] on li "Orch ard Green, Aylesbury" at bounding box center [784, 188] width 188 height 15
type input "Orchard Green, Aylesbury"
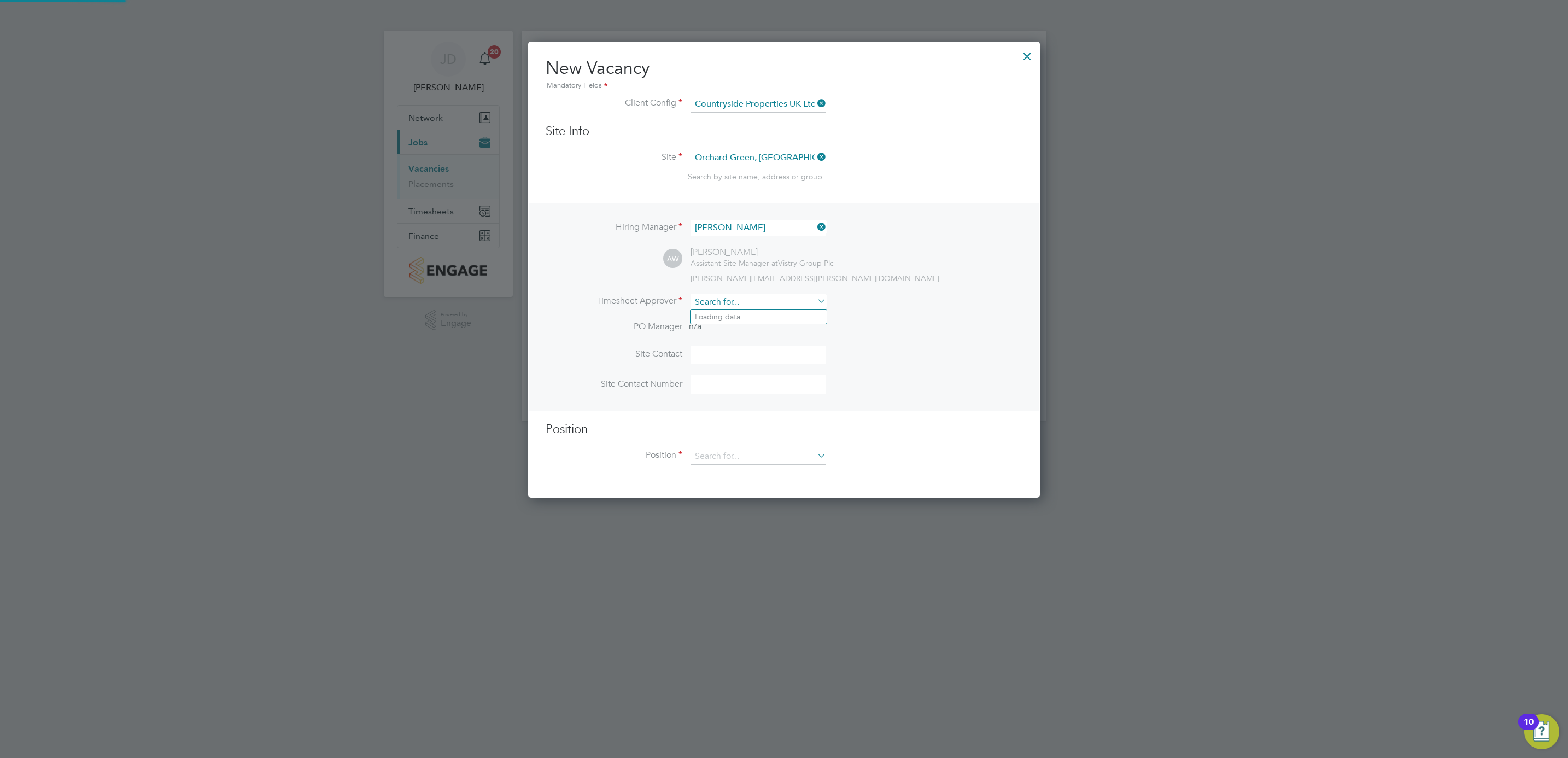
click at [715, 298] on input at bounding box center [758, 302] width 135 height 16
click at [741, 348] on li "Jose ph Duddy" at bounding box center [795, 346] width 209 height 15
type input "Joseph Duddy"
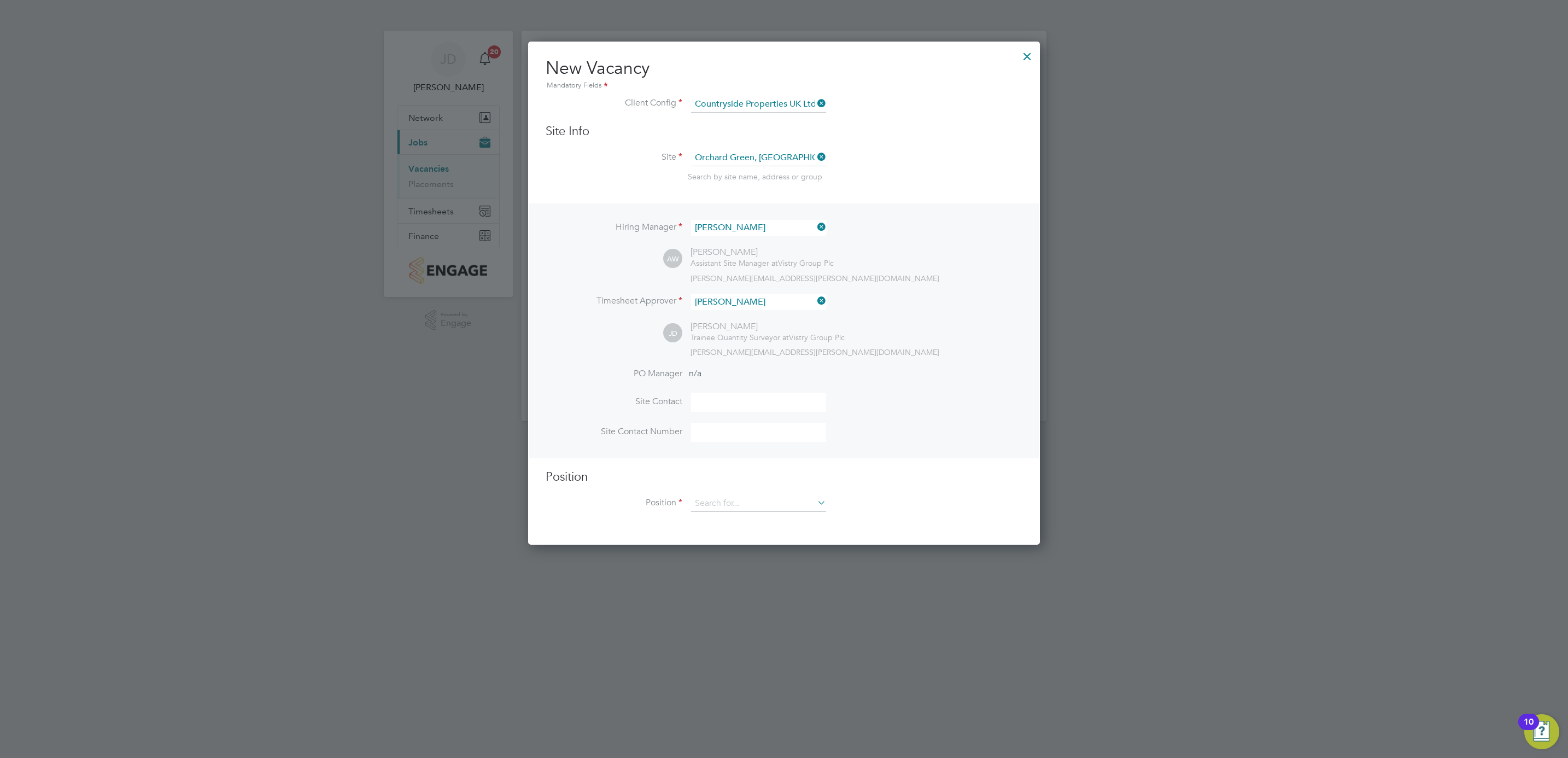
click at [718, 399] on input at bounding box center [758, 402] width 135 height 19
type input "Aaron Watkins"
type input "Orchard Green, Aylesbury"
type input "07821654854"
type input "traff"
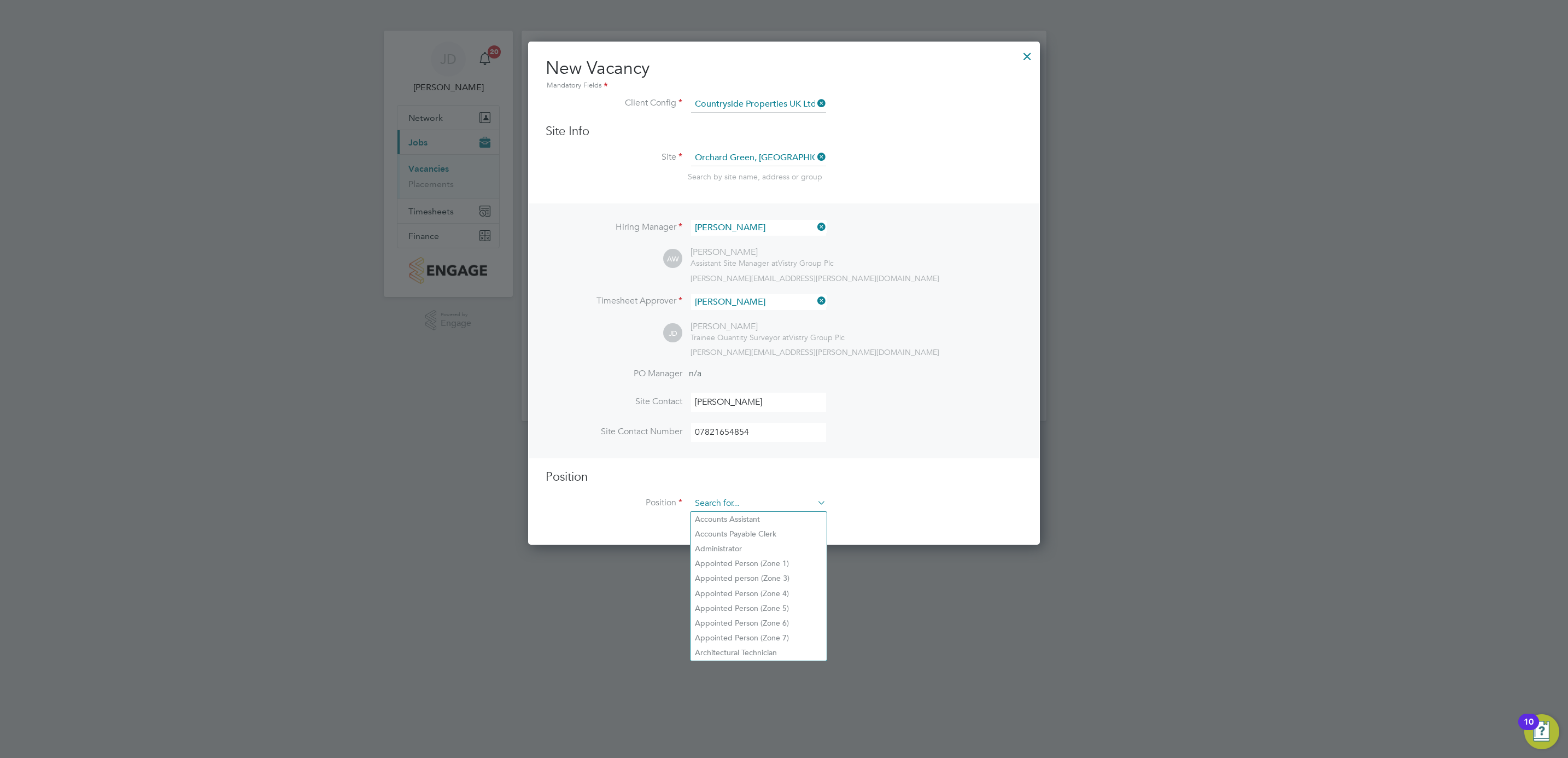
click at [733, 504] on input at bounding box center [758, 504] width 135 height 16
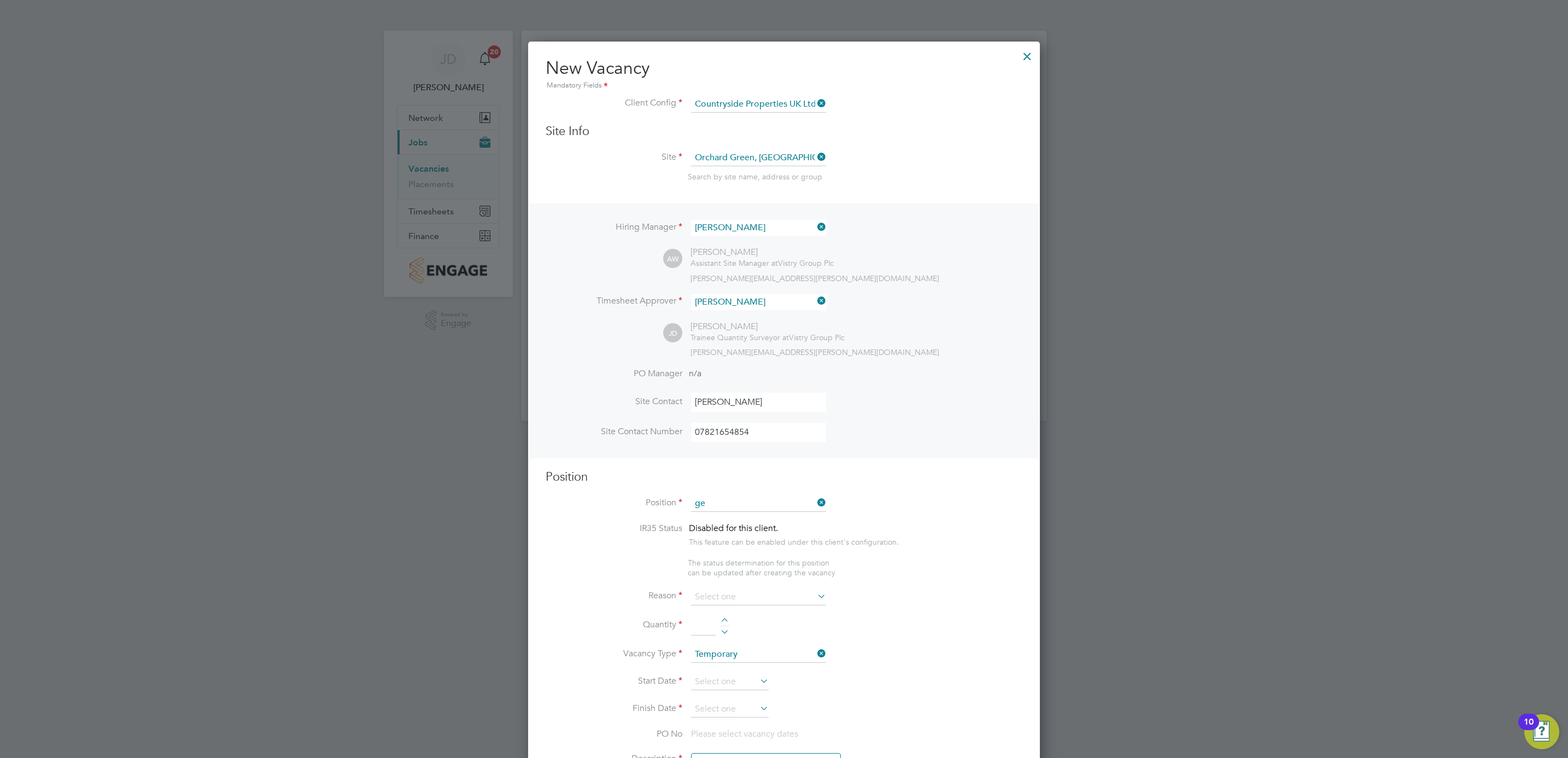
click at [780, 605] on li "Ge neral Labourer (Zone 3)" at bounding box center [758, 608] width 136 height 15
type input "General Labourer (Zone 3)"
type textarea "- General labouring duties - Supporting the trades on site - Moving materials a…"
click at [728, 614] on input at bounding box center [758, 617] width 135 height 16
click at [732, 660] on li "Extra Work" at bounding box center [758, 661] width 136 height 14
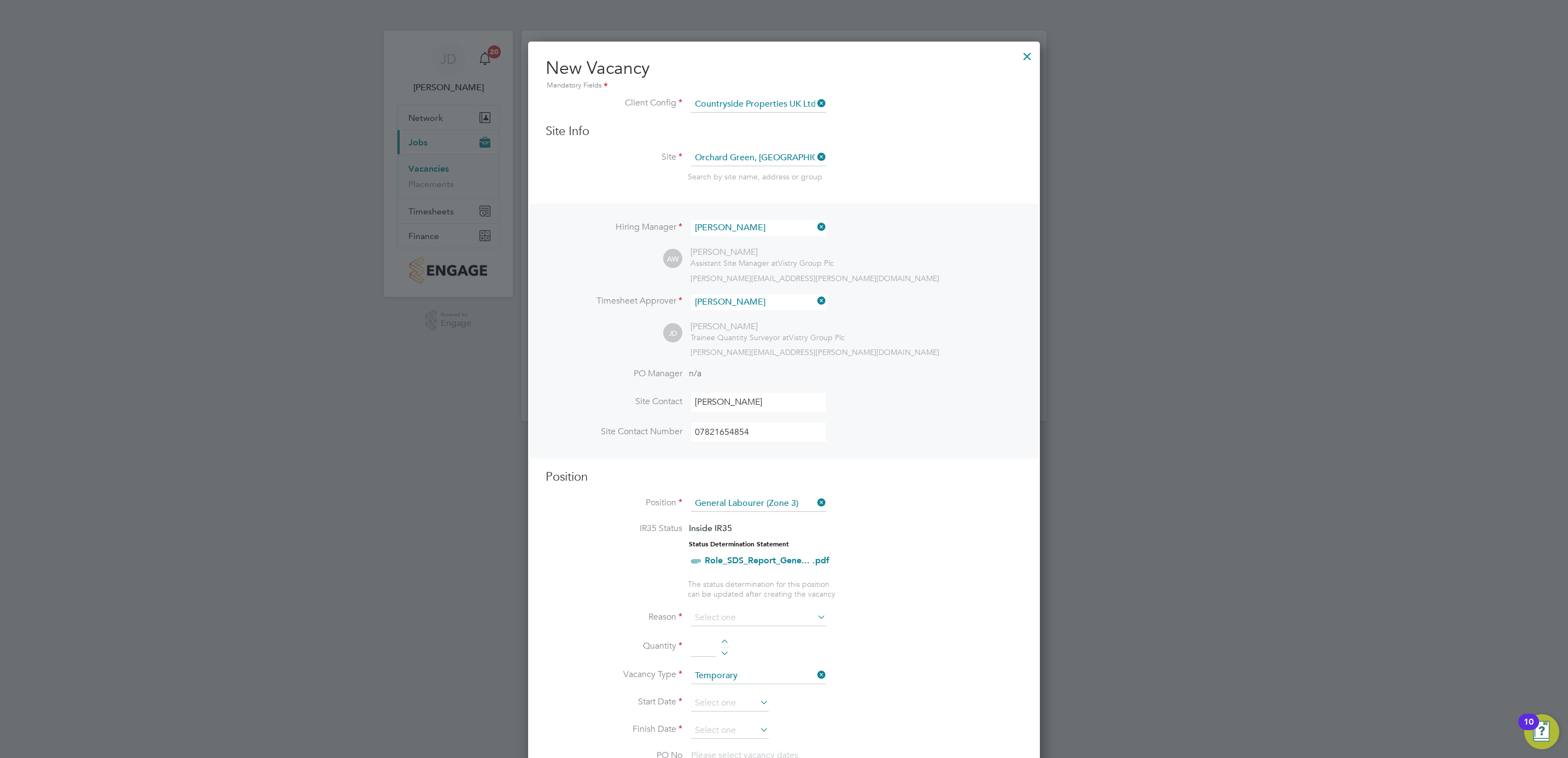
type input "Extra Work"
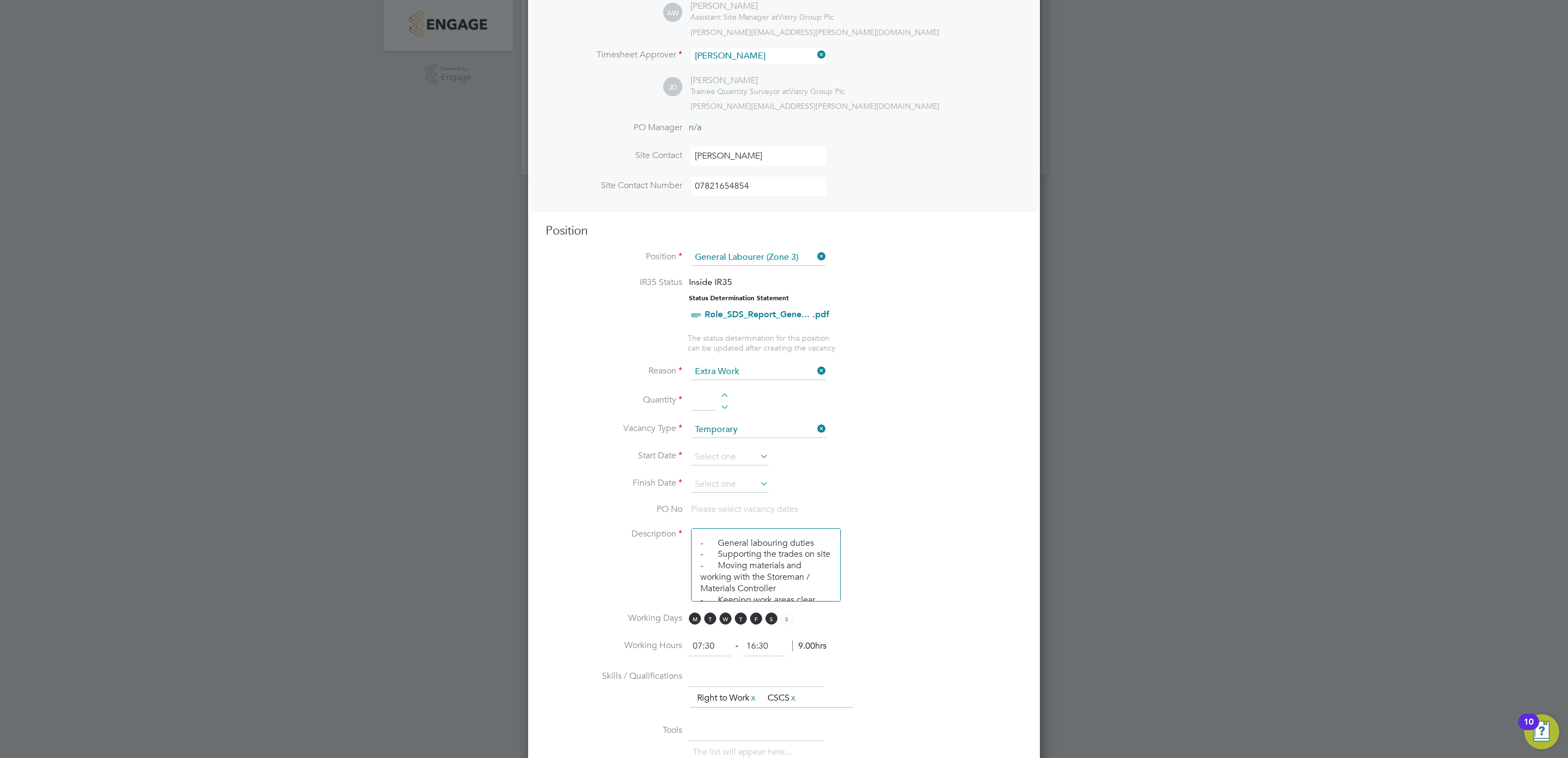
click at [723, 395] on div at bounding box center [724, 397] width 9 height 8
type input "1"
click at [732, 458] on input at bounding box center [730, 457] width 78 height 16
click at [753, 351] on span "27" at bounding box center [751, 346] width 21 height 21
type input "27 Aug 2025"
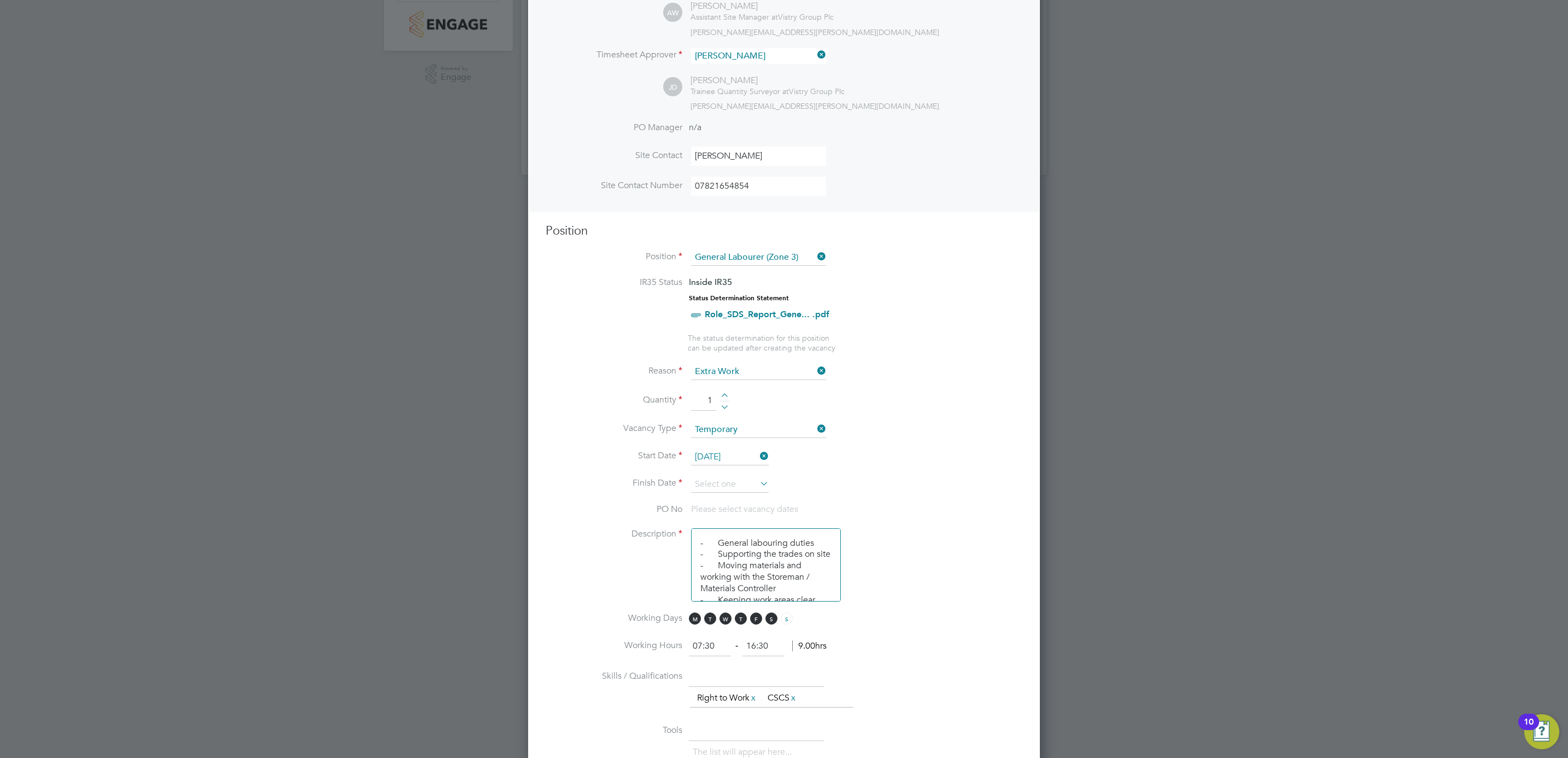
click at [744, 494] on li "Finish Date" at bounding box center [783, 490] width 477 height 27
click at [745, 484] on input at bounding box center [730, 484] width 78 height 16
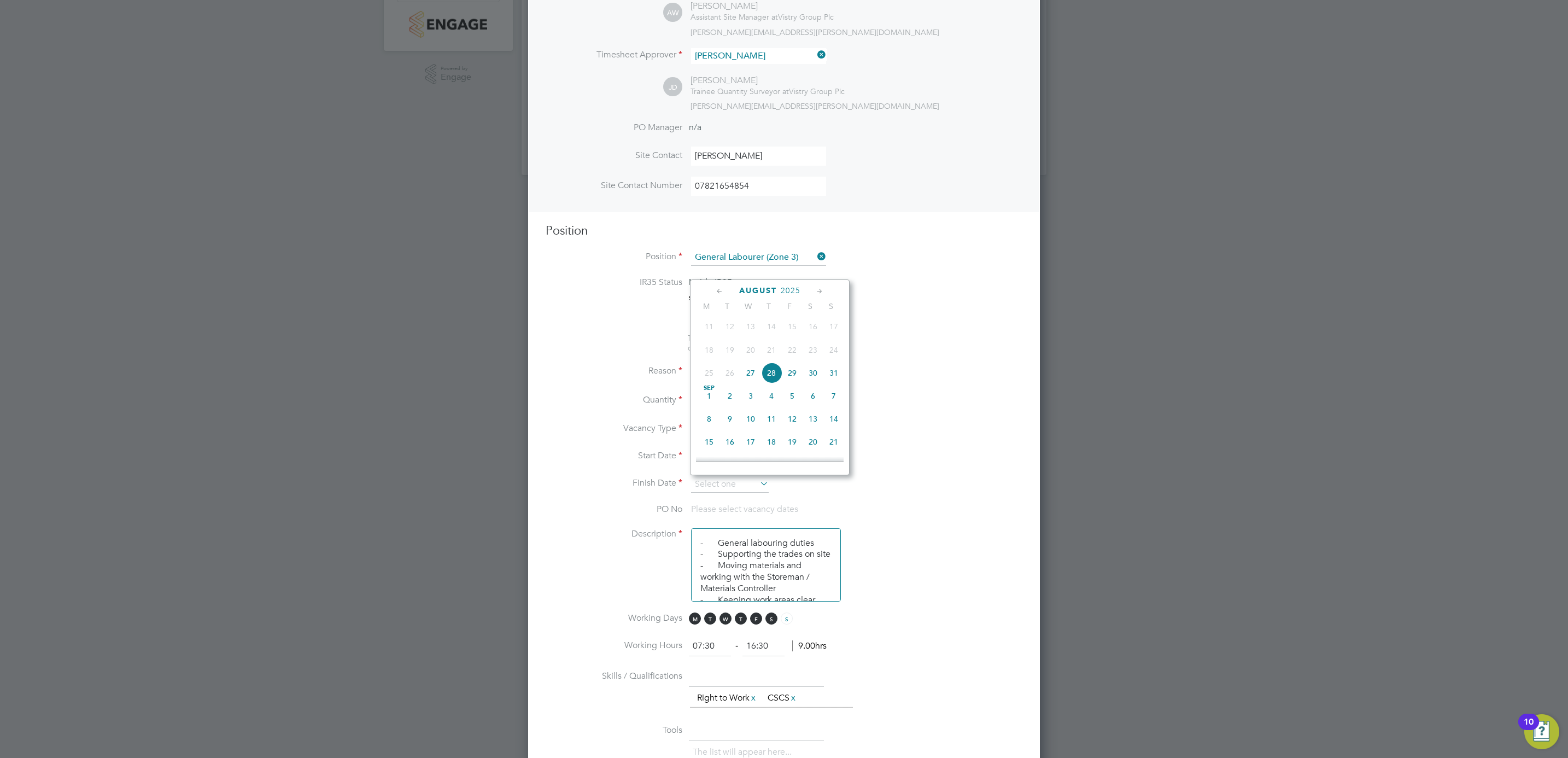
click at [820, 295] on icon at bounding box center [819, 292] width 10 height 12
click at [814, 401] on span "27" at bounding box center [813, 395] width 21 height 21
type input "27 Sep 2025"
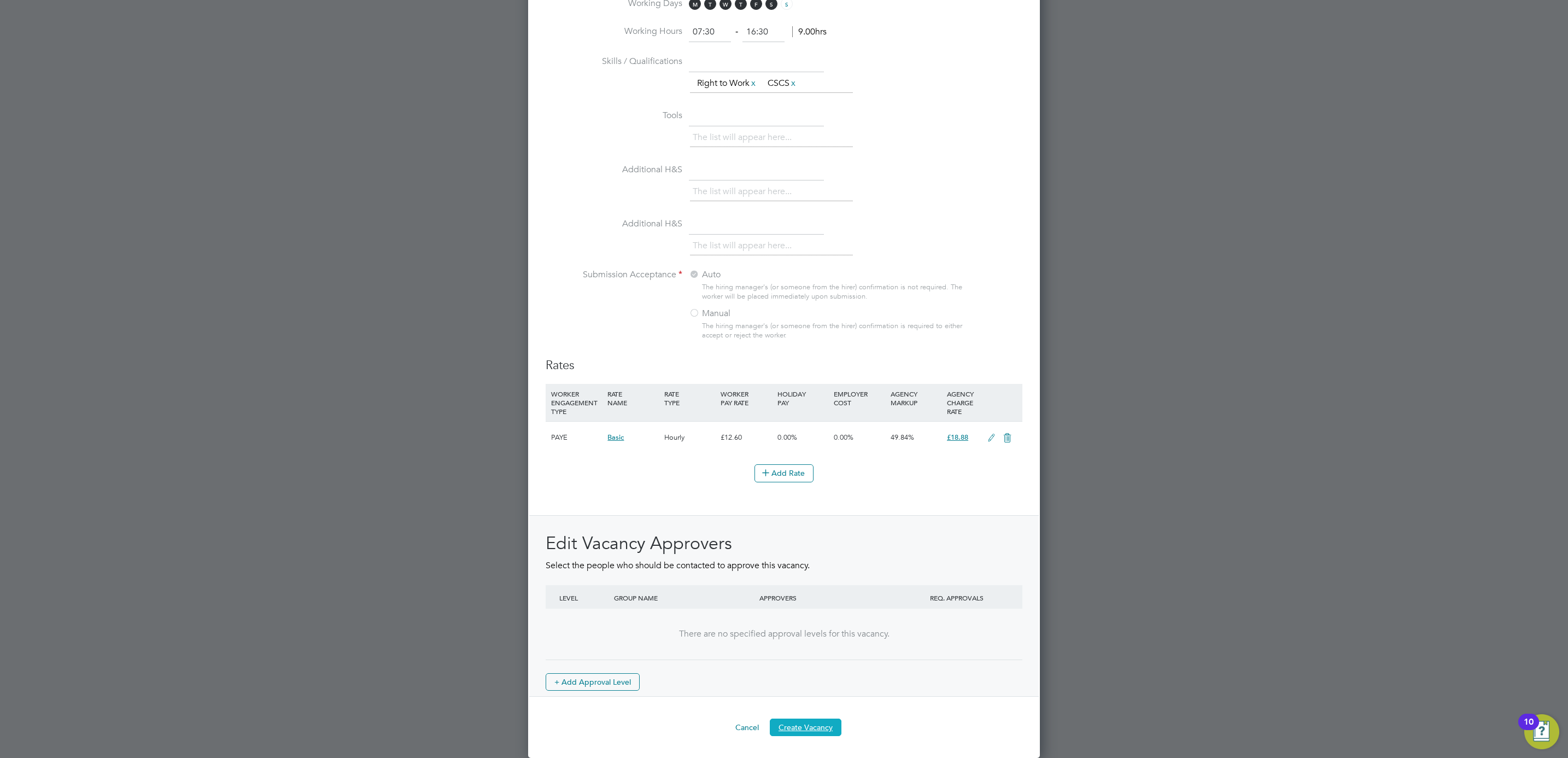
click at [815, 729] on button "Create Vacancy" at bounding box center [806, 727] width 72 height 18
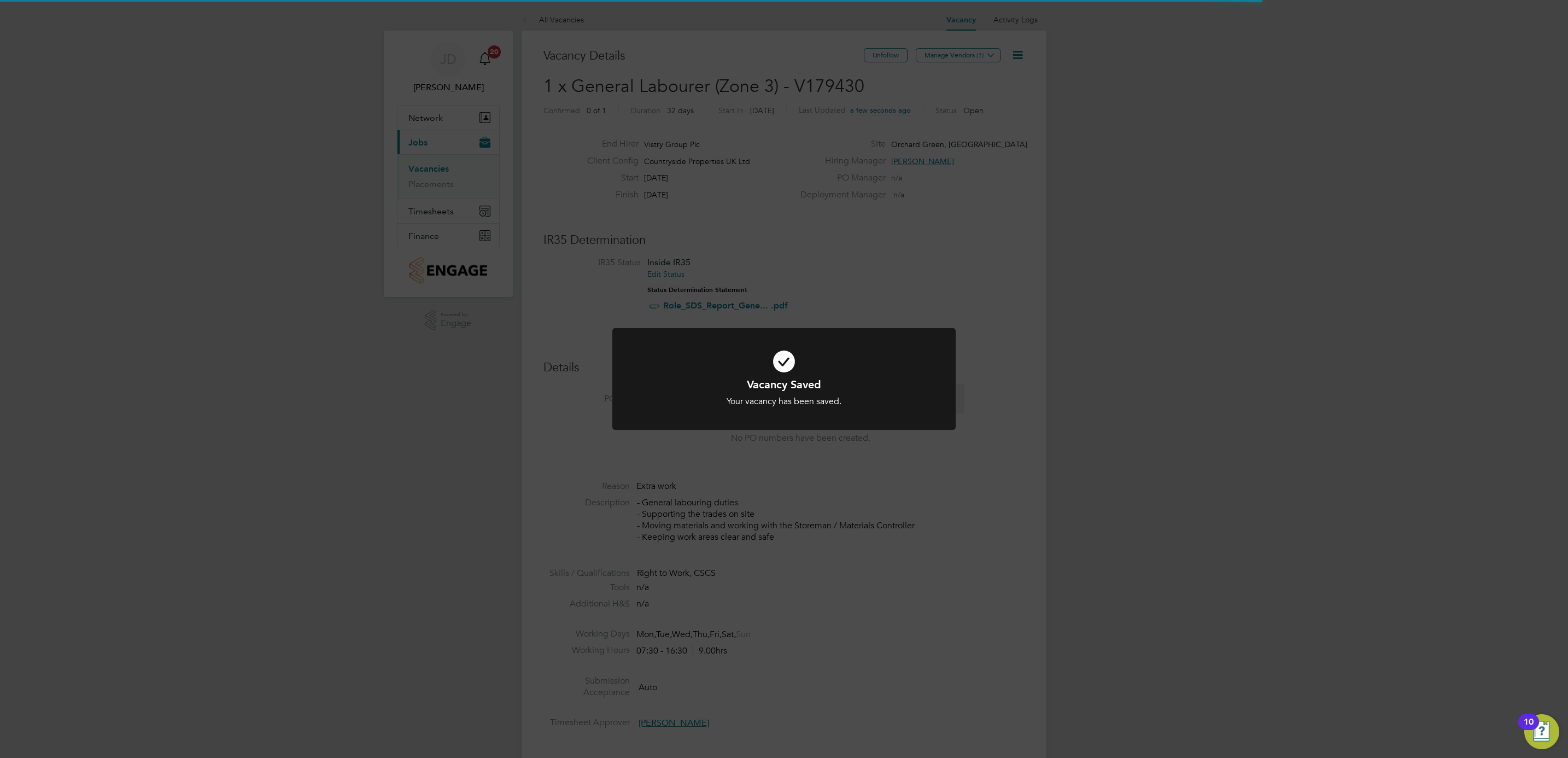
click at [971, 164] on div "Vacancy Saved Your vacancy has been saved. Cancel Okay" at bounding box center [784, 379] width 1568 height 758
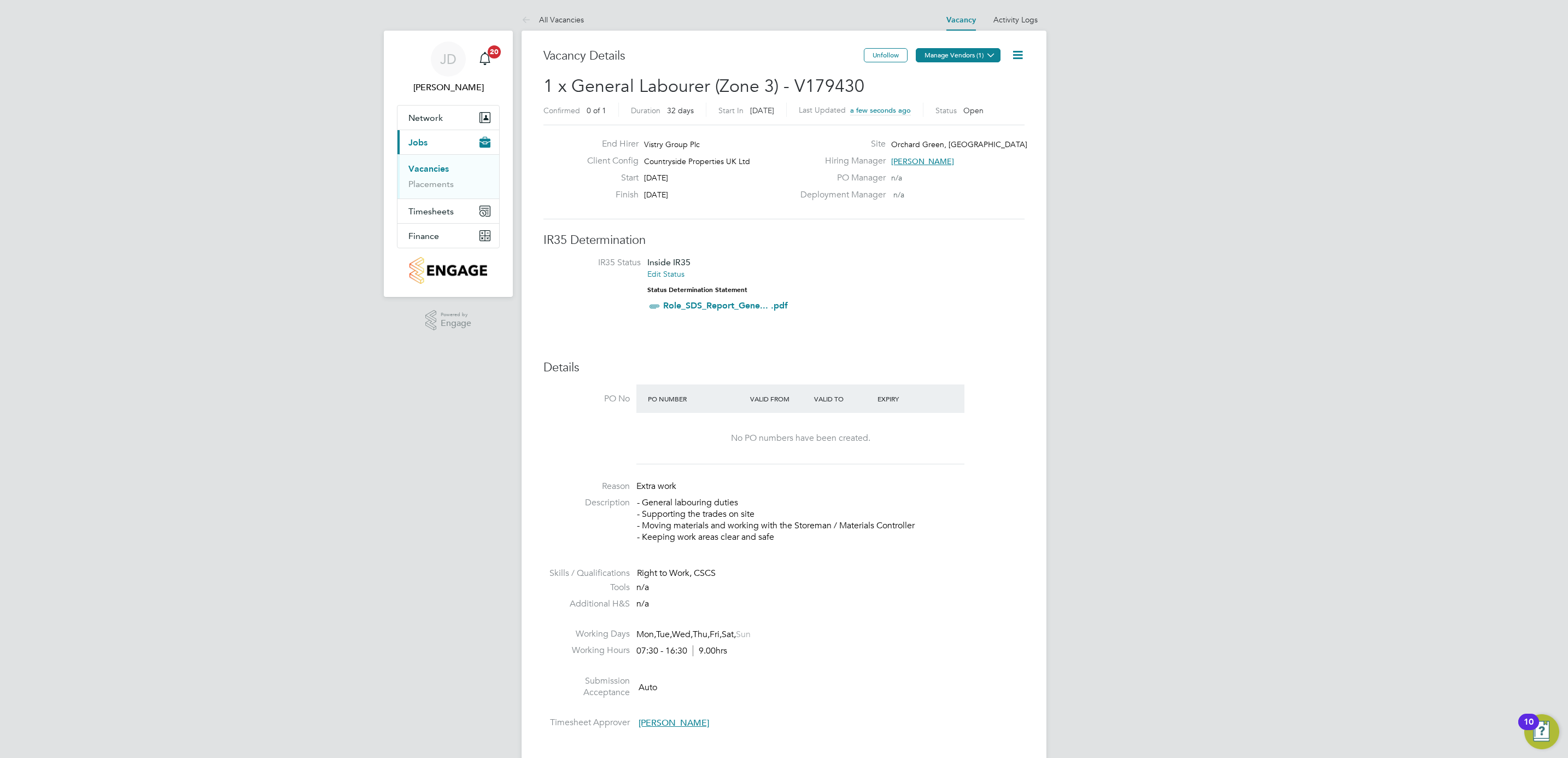
click at [953, 54] on button "Manage Vendors (1)" at bounding box center [957, 55] width 85 height 14
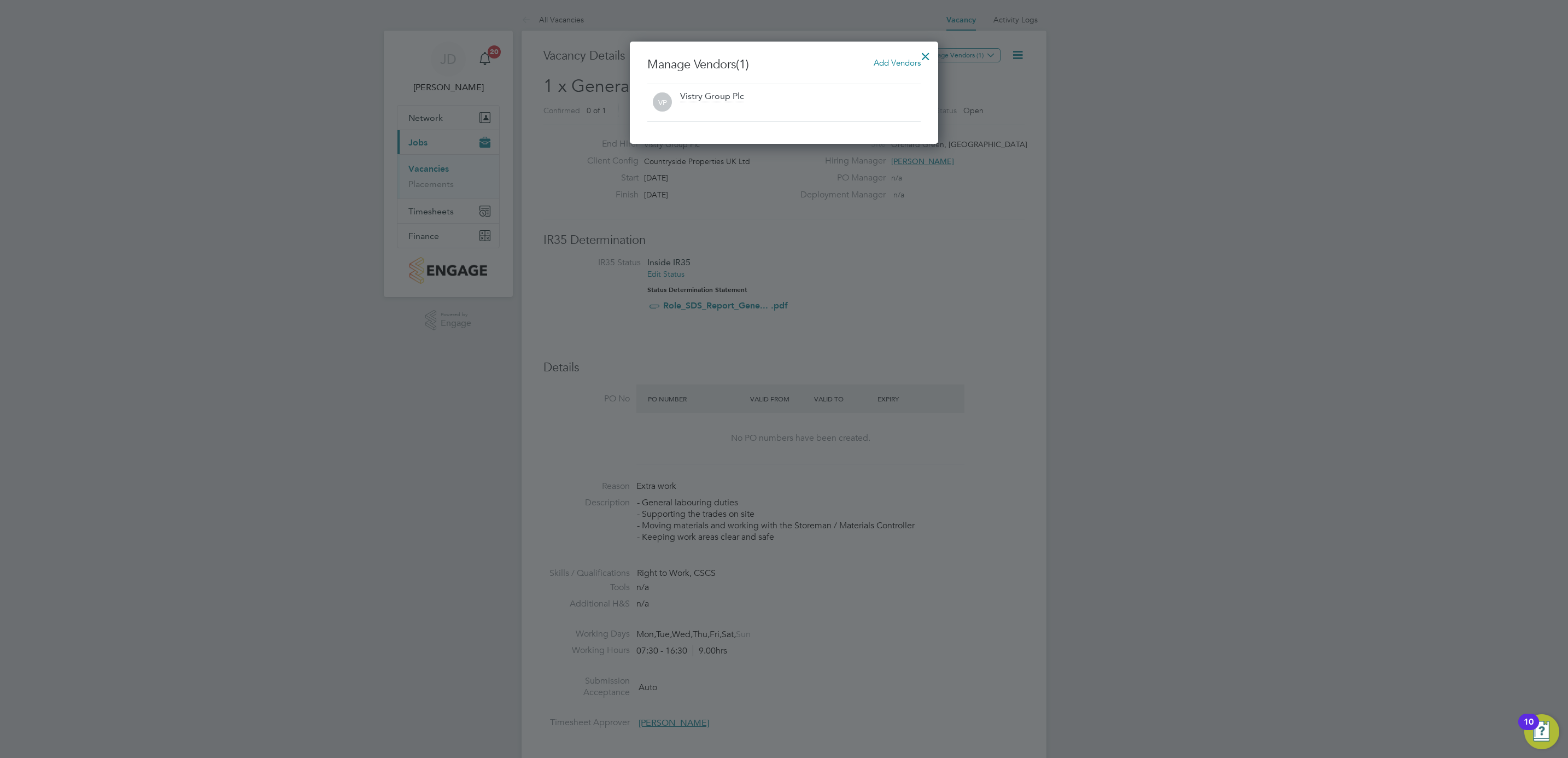
click at [881, 61] on span "Add Vendors" at bounding box center [897, 62] width 47 height 10
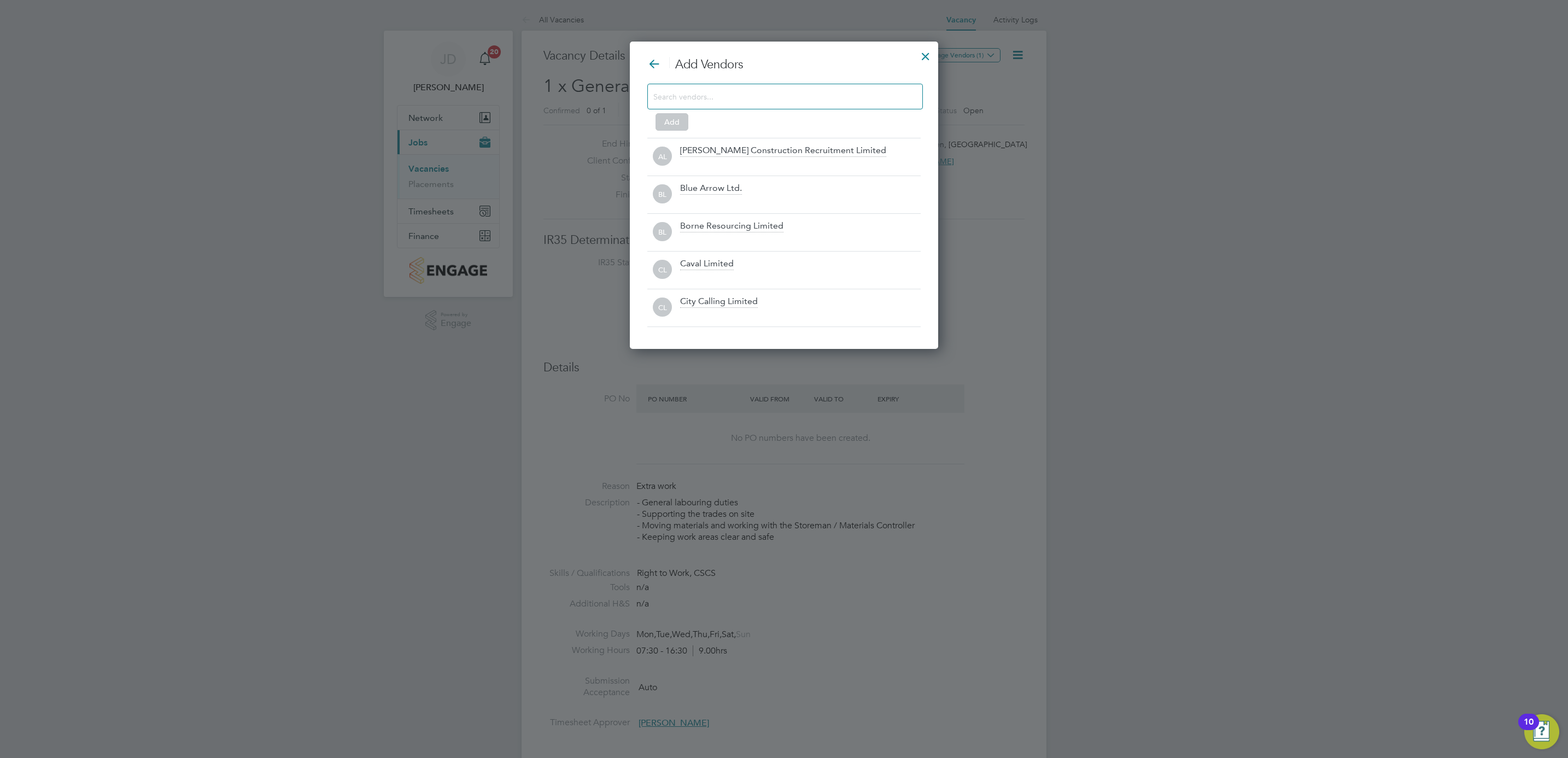
click at [723, 96] on input at bounding box center [776, 96] width 246 height 14
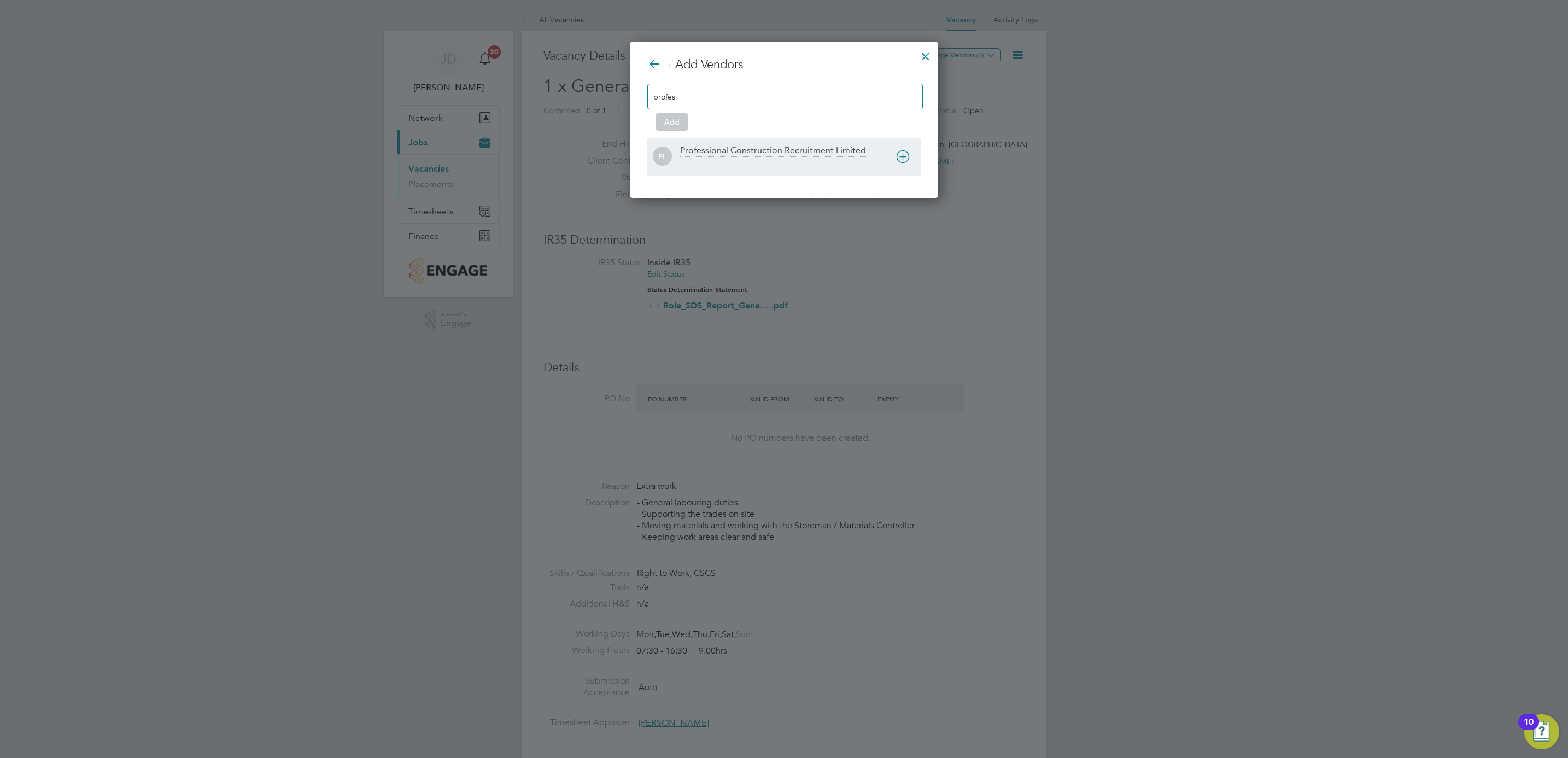
type input "profes"
click at [718, 157] on div "Professional Construction Recruitment Limited" at bounding box center [772, 151] width 186 height 12
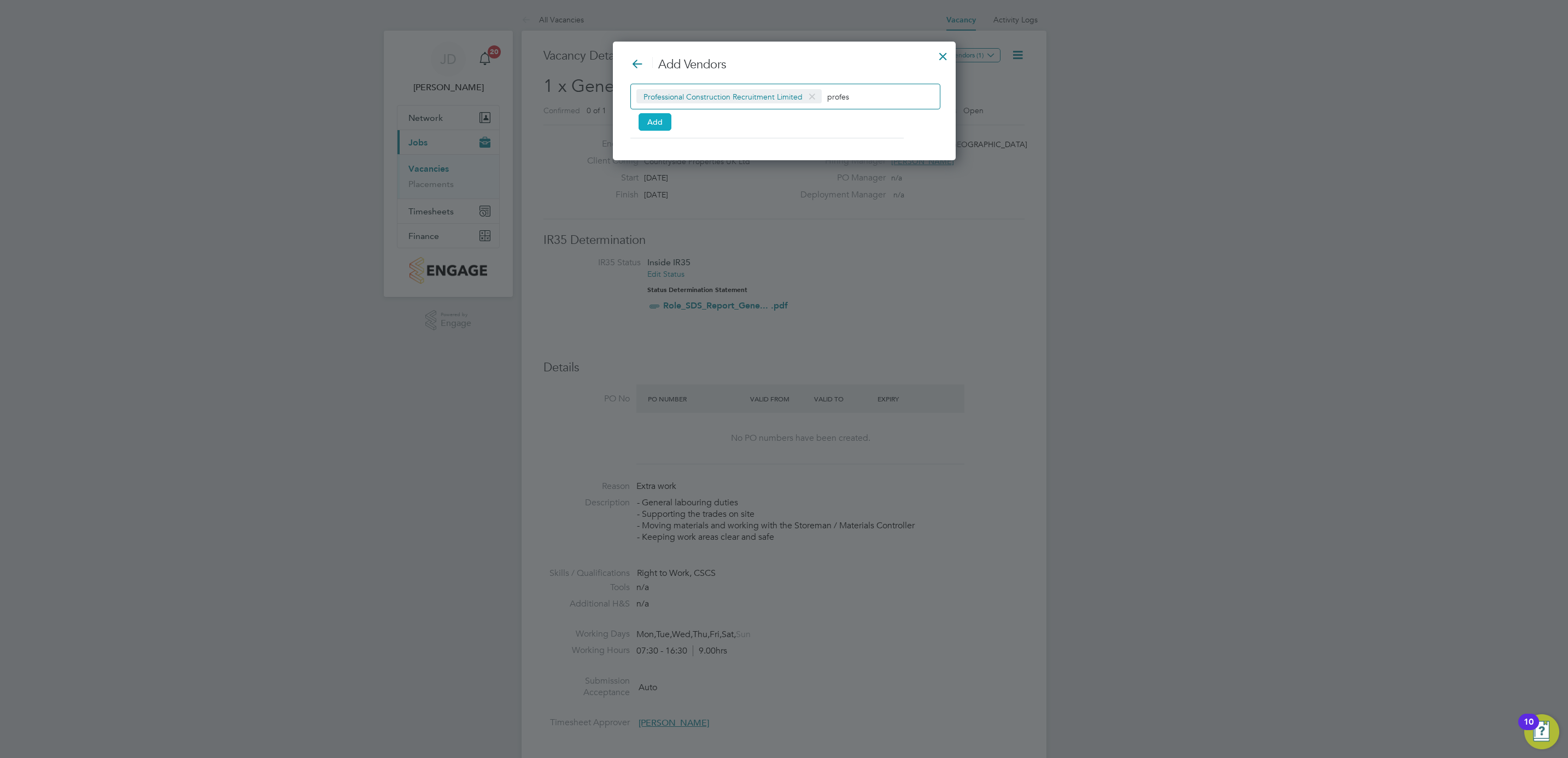
click at [658, 122] on button "Add" at bounding box center [655, 122] width 33 height 18
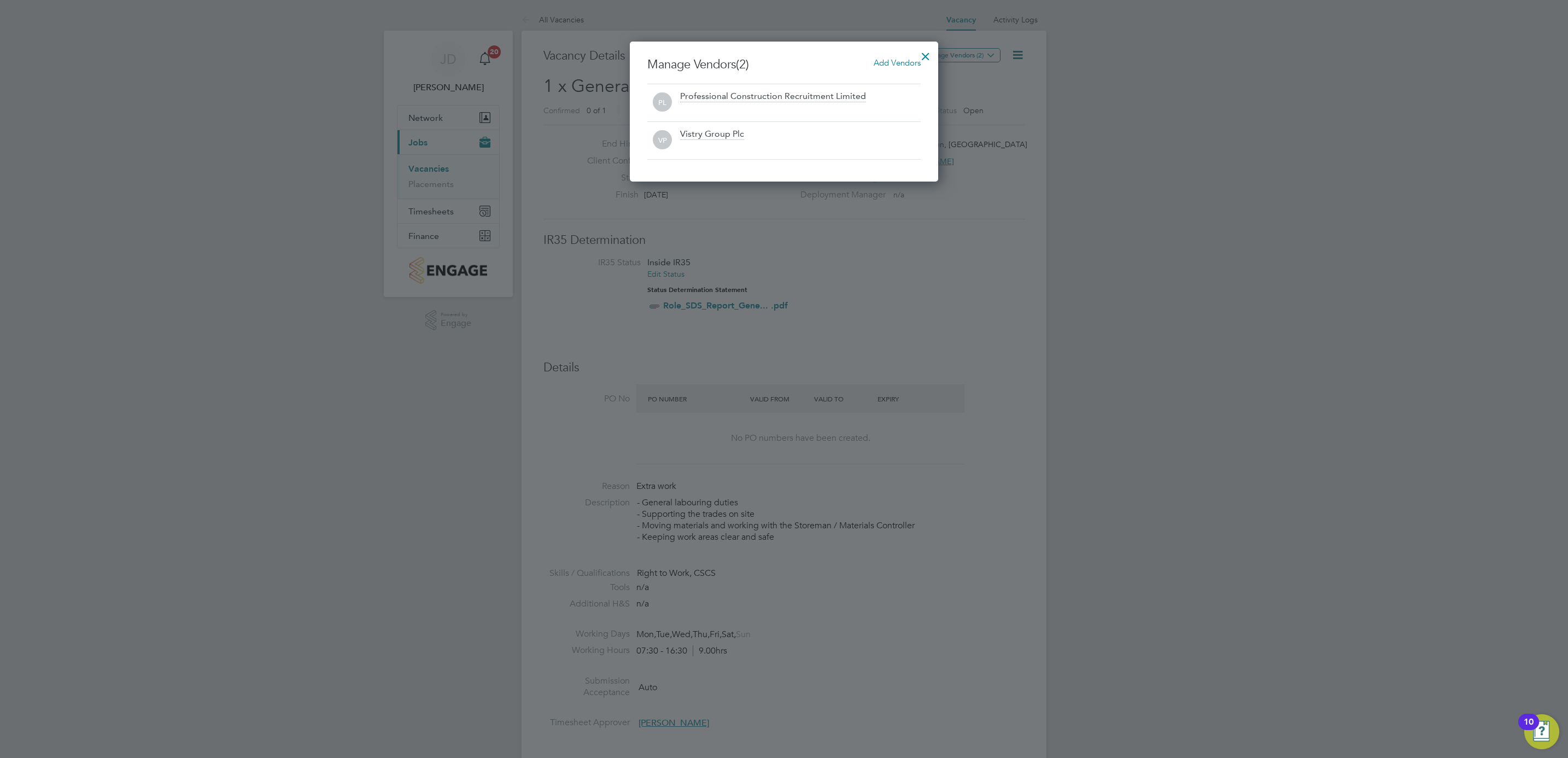
click at [923, 51] on div at bounding box center [925, 54] width 19 height 19
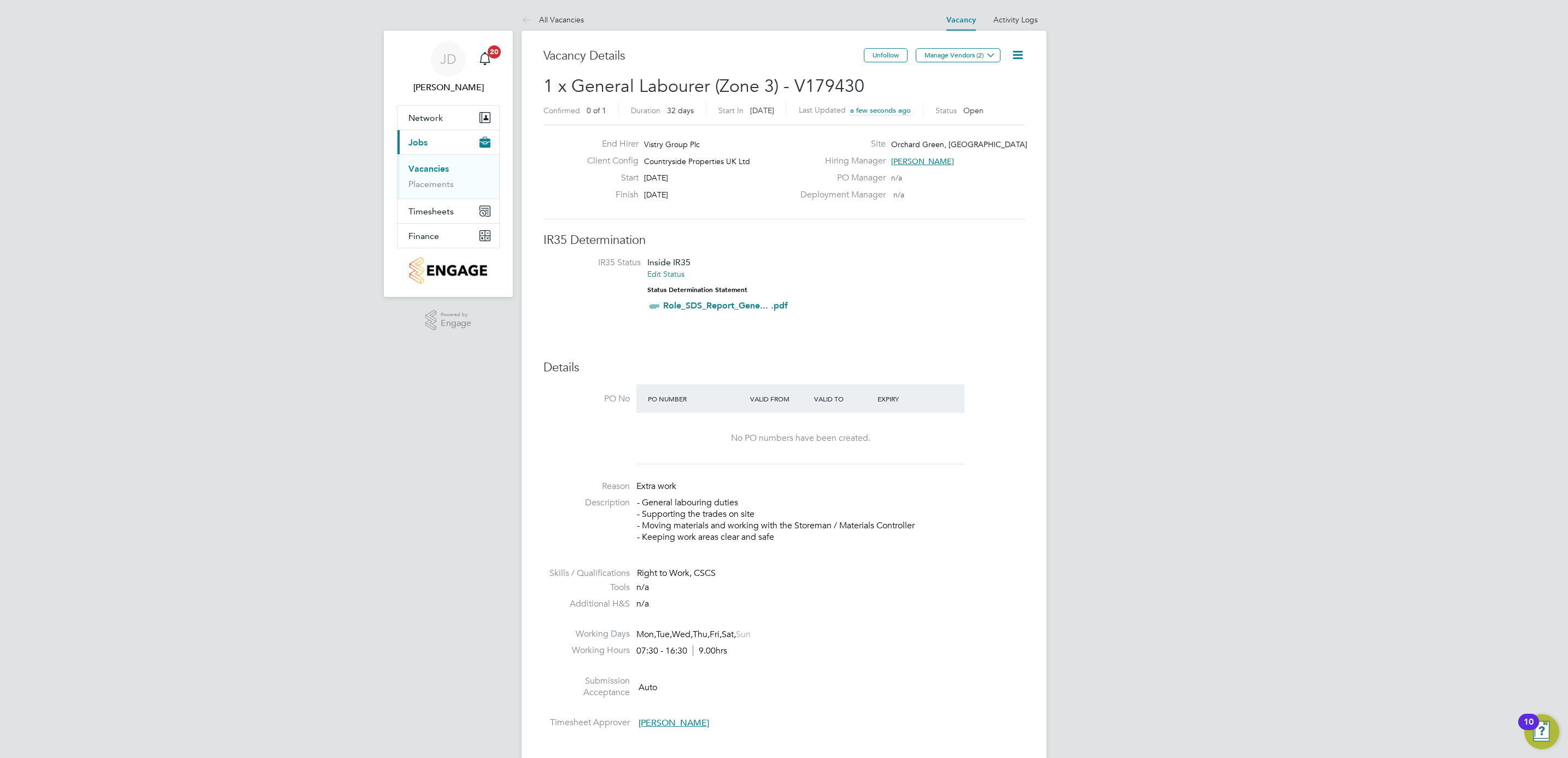
click at [1020, 166] on div "Hiring Manager Aaron Watkins" at bounding box center [911, 164] width 235 height 17
click at [1250, 312] on div "JD Joseph Duddy Notifications 20 Applications: Network Team Members Sites Worke…" at bounding box center [784, 741] width 1568 height 1482
